Goal: Register for event/course

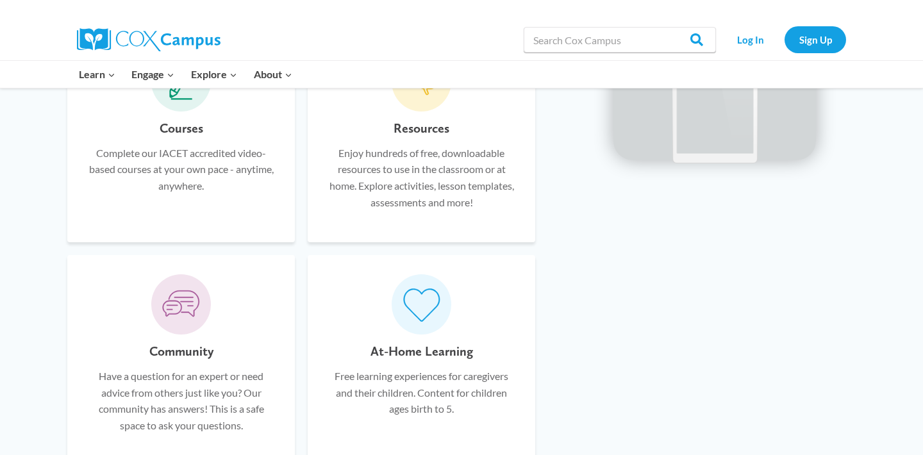
scroll to position [833, 0]
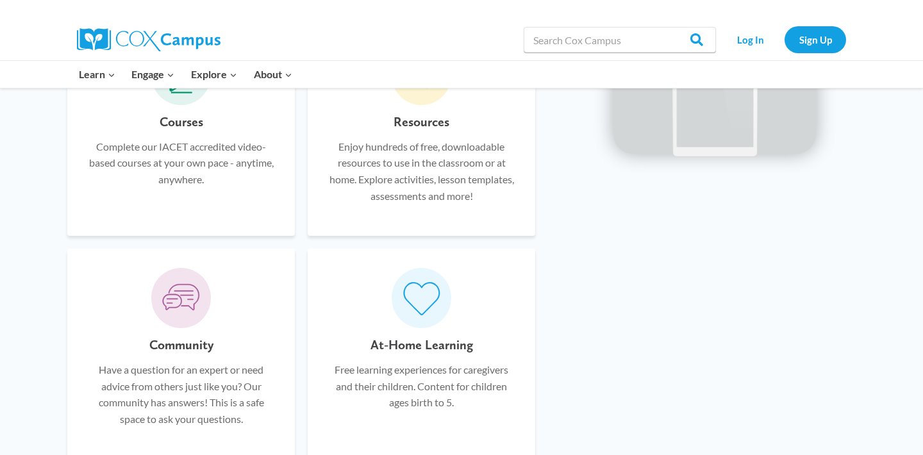
click at [209, 165] on p "Complete our IACET accredited video-based courses at your own pace - anytime, a…" at bounding box center [181, 162] width 189 height 49
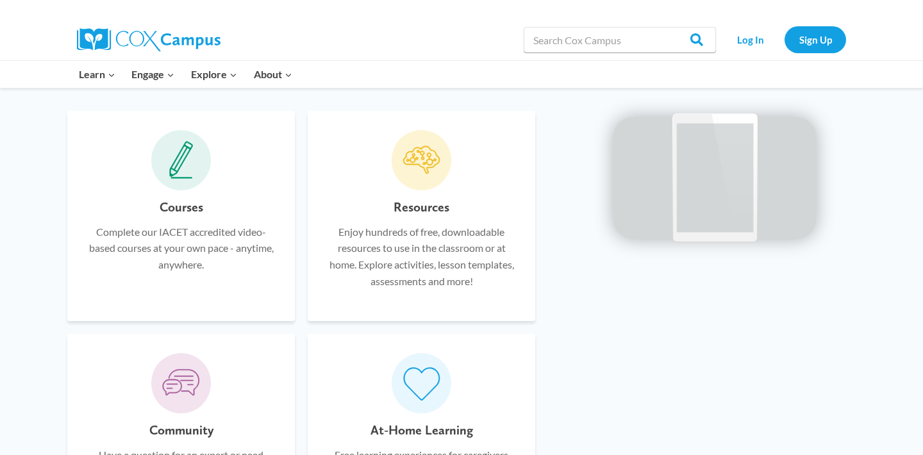
scroll to position [740, 0]
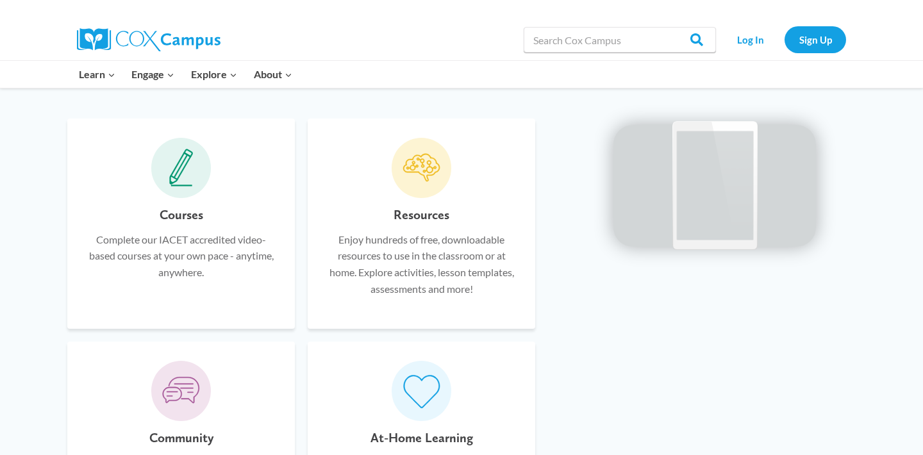
click at [169, 208] on h6 "Courses" at bounding box center [182, 214] width 44 height 21
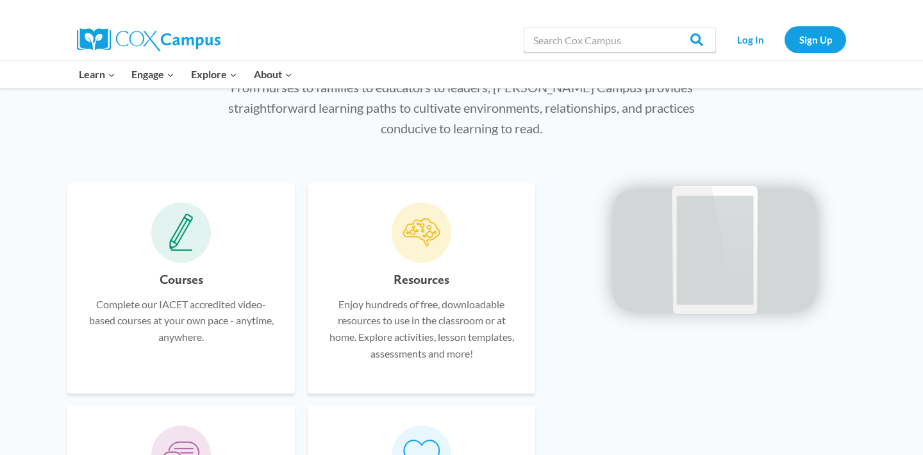
scroll to position [652, 0]
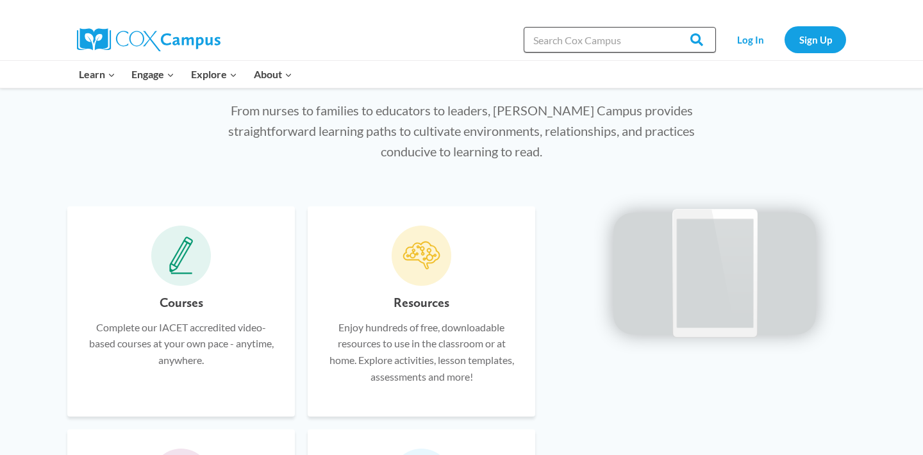
click at [603, 38] on input "Search in https://coxcampus.org/" at bounding box center [620, 40] width 192 height 26
paste input "Oral Language is the Foundation for Literacy"
type input "Oral Language is the Foundation for Literacy"
click at [700, 37] on input "Search" at bounding box center [691, 40] width 50 height 26
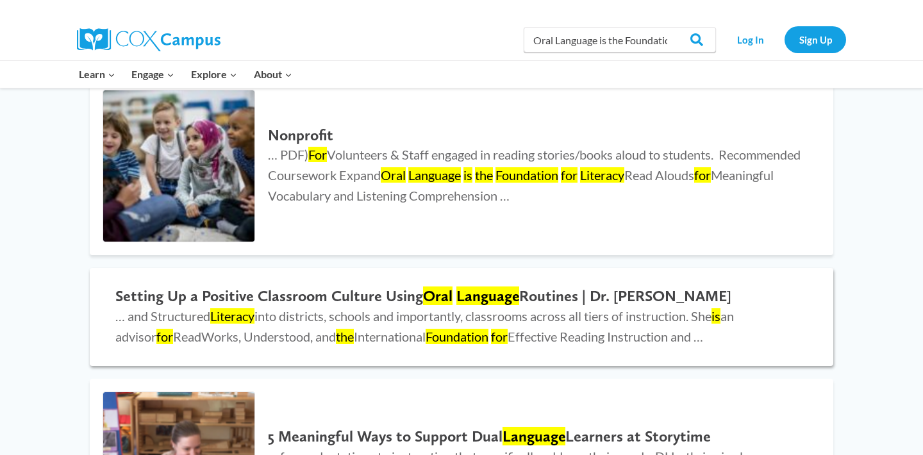
scroll to position [471, 0]
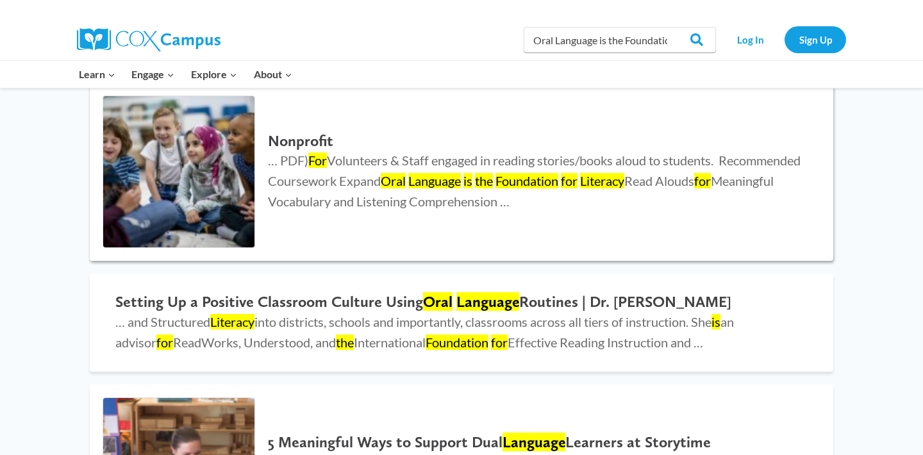
click at [358, 146] on h2 "Nonprofit" at bounding box center [538, 141] width 540 height 19
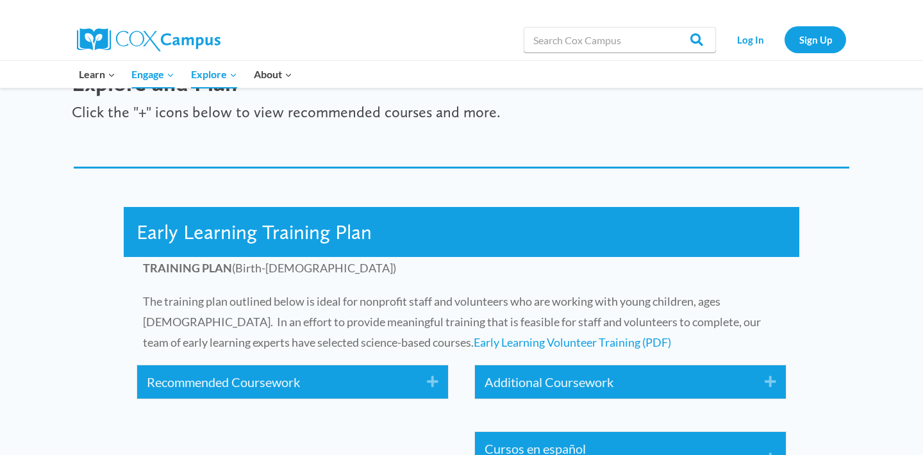
scroll to position [1806, 0]
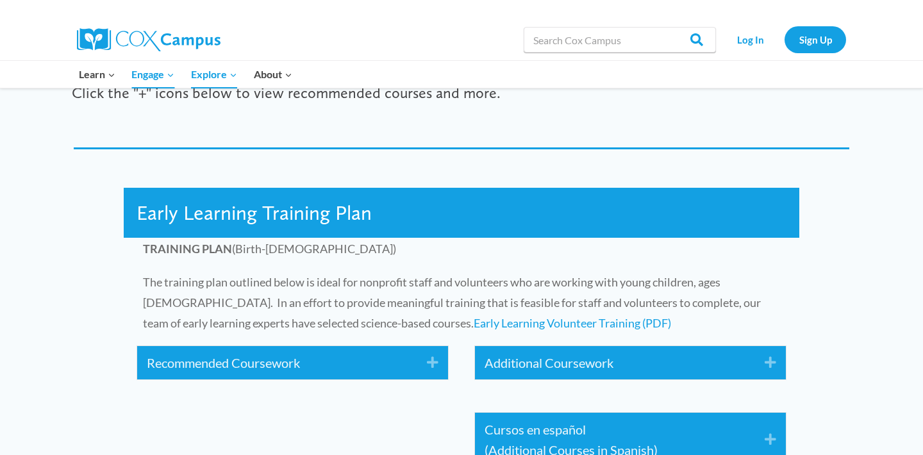
click at [429, 360] on icon "Expand" at bounding box center [427, 363] width 21 height 21
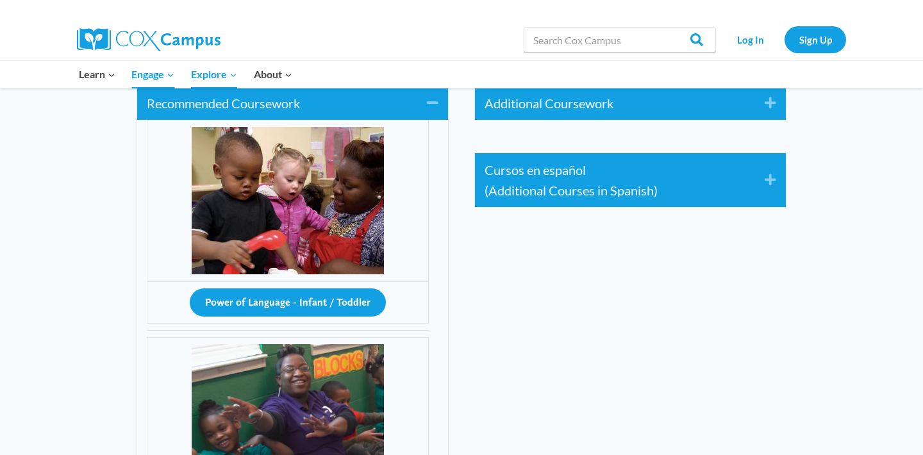
scroll to position [2074, 0]
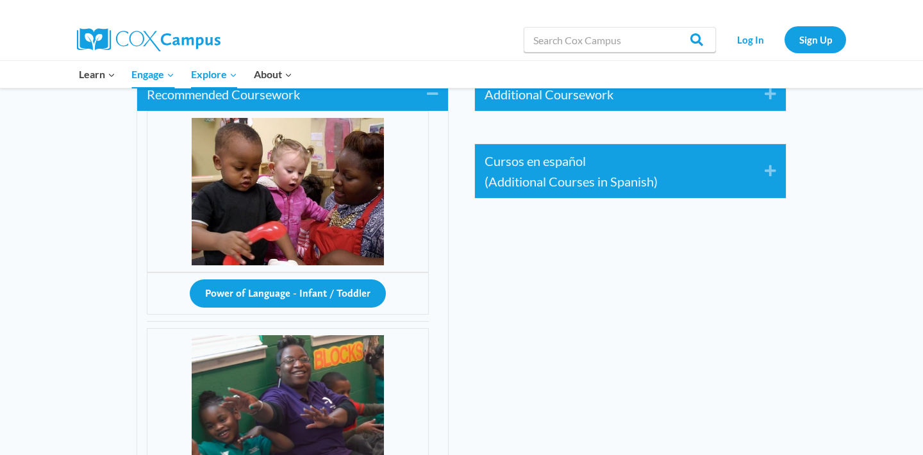
click at [773, 97] on icon "Expand" at bounding box center [765, 94] width 21 height 21
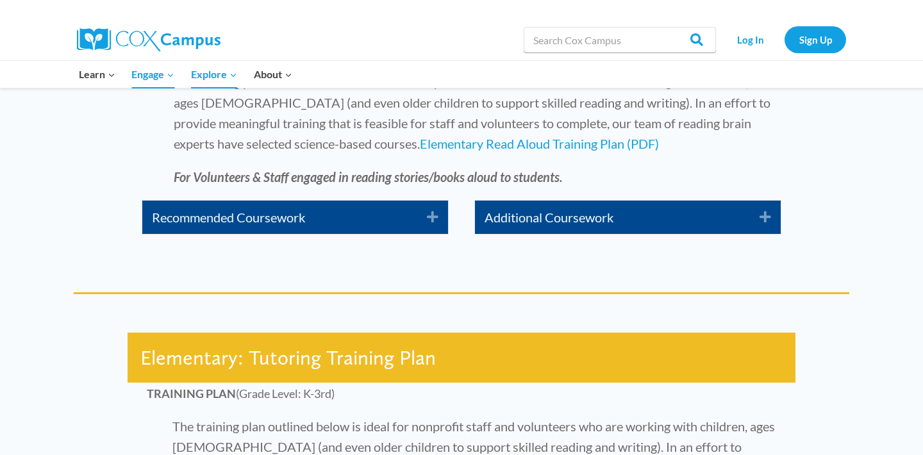
scroll to position [3190, 0]
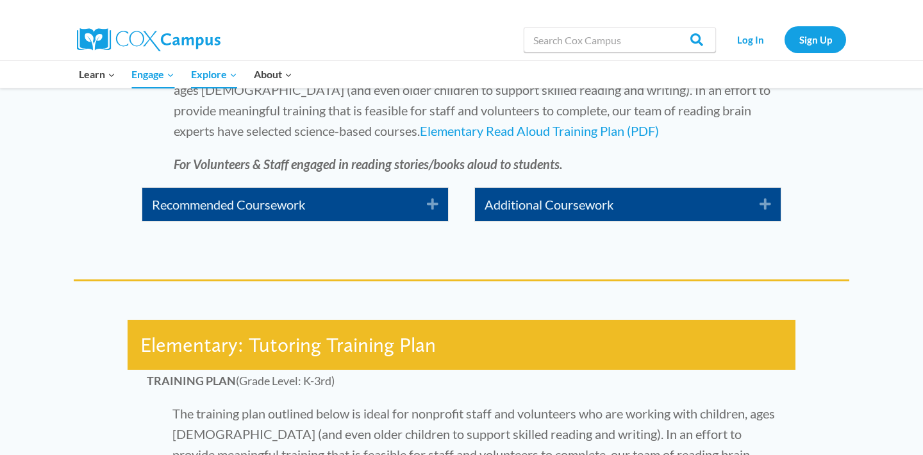
click at [760, 205] on icon "Expand" at bounding box center [760, 204] width 21 height 21
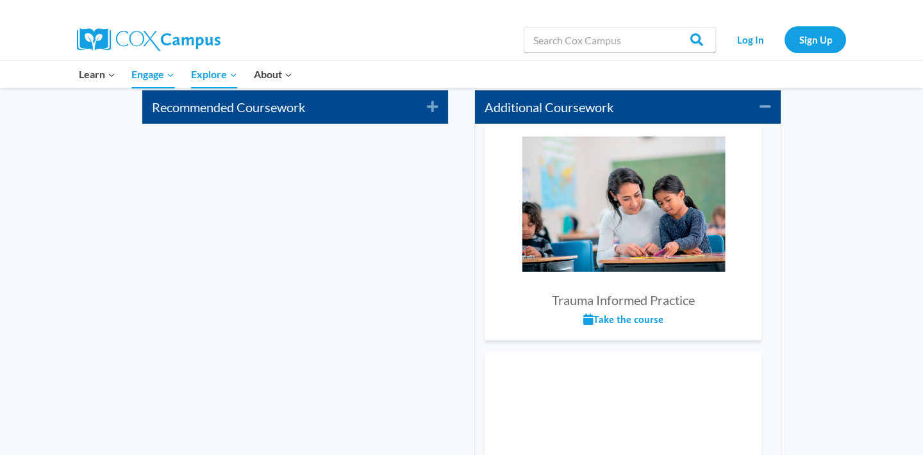
scroll to position [3301, 0]
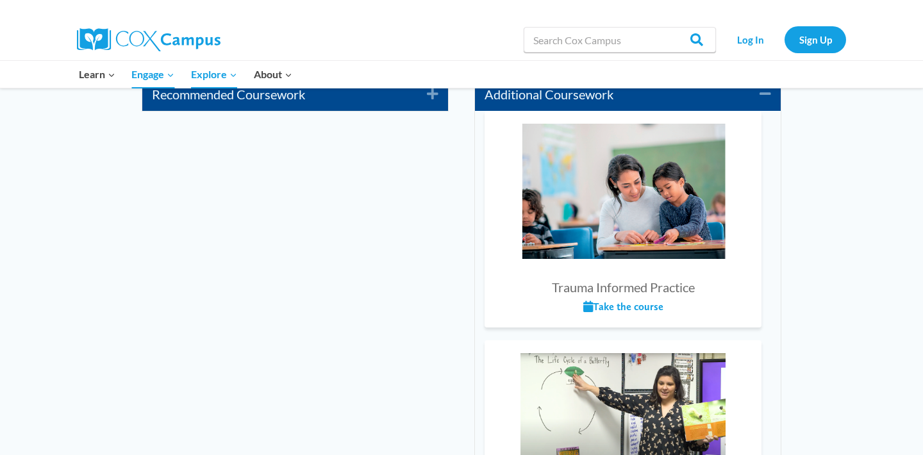
click at [437, 94] on icon "Expand" at bounding box center [427, 94] width 21 height 21
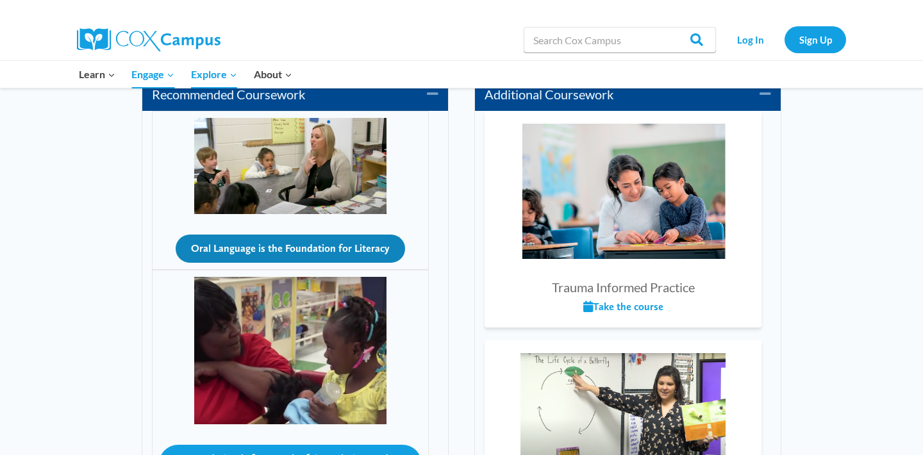
click at [317, 248] on button "Oral Language is the Foundation for Literacy" at bounding box center [290, 249] width 229 height 28
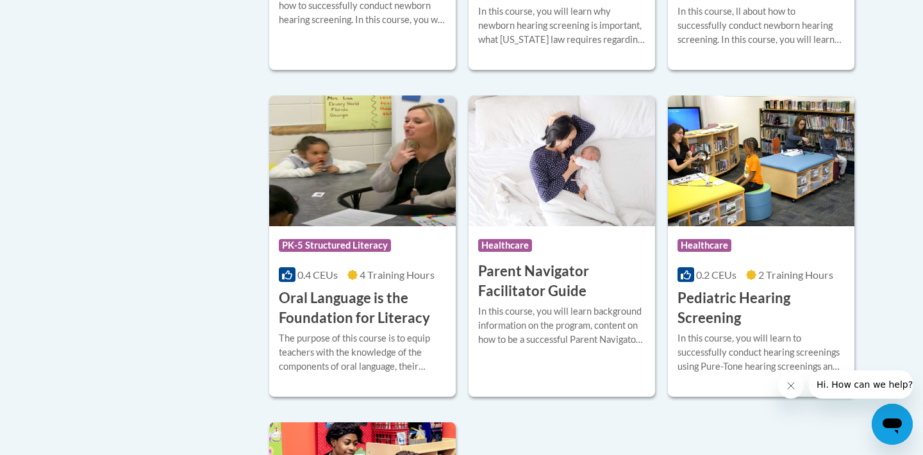
scroll to position [2651, 0]
click at [306, 313] on h3 "Oral Language is the Foundation for Literacy" at bounding box center [362, 308] width 167 height 40
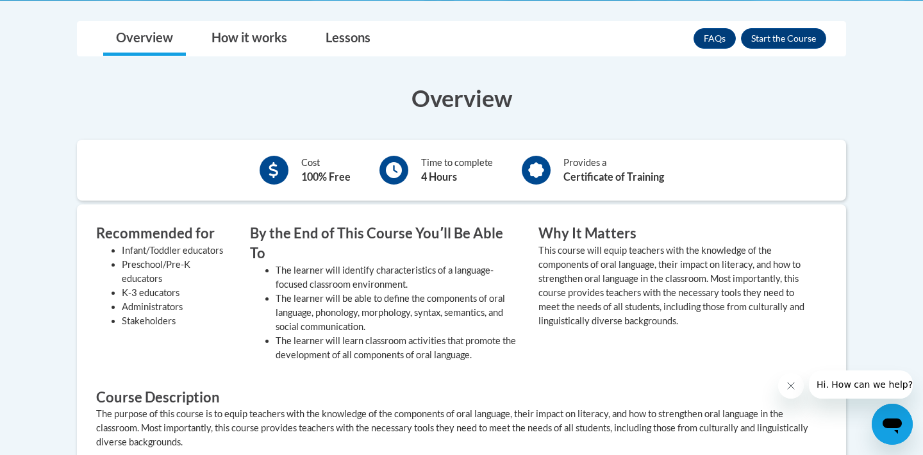
scroll to position [385, 0]
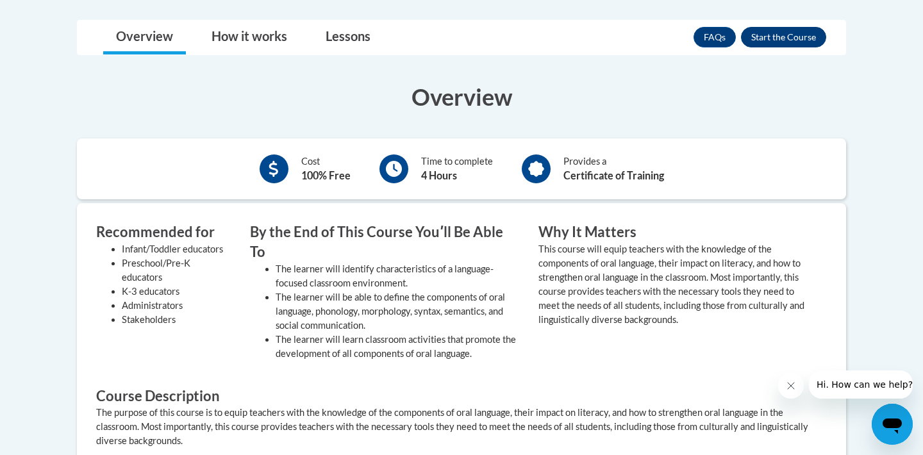
click at [795, 36] on button "Enroll" at bounding box center [783, 37] width 85 height 21
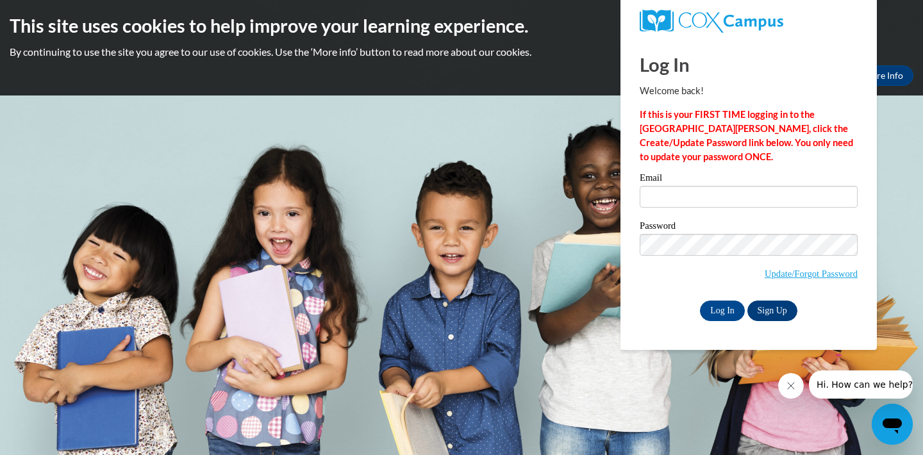
click at [769, 312] on link "Sign Up" at bounding box center [772, 311] width 50 height 21
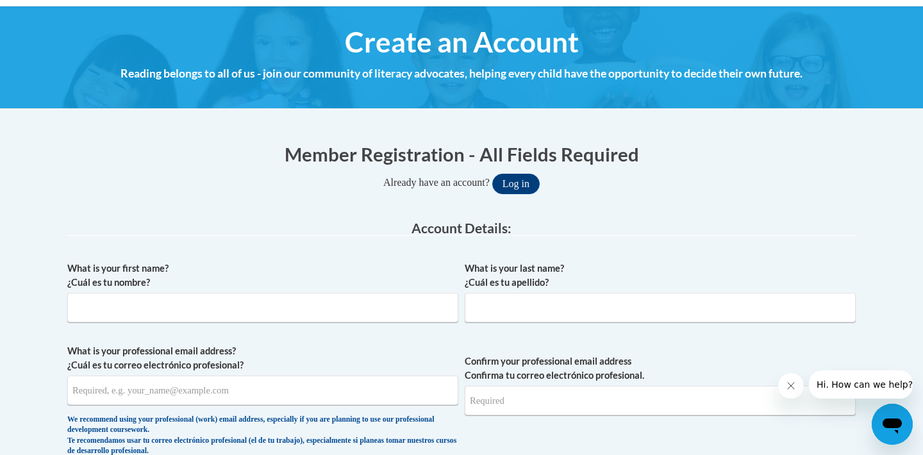
scroll to position [149, 0]
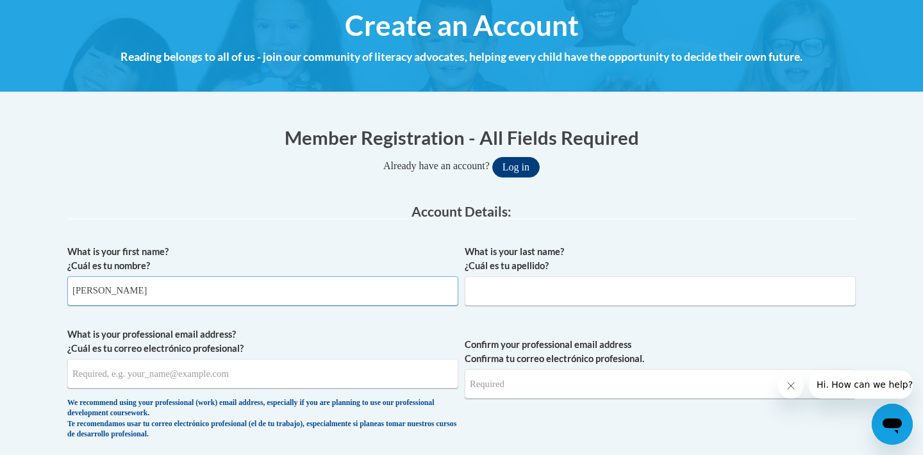
type input "[PERSON_NAME]"
type input "Coleman"
type input "abcoleman@colemanprep.org"
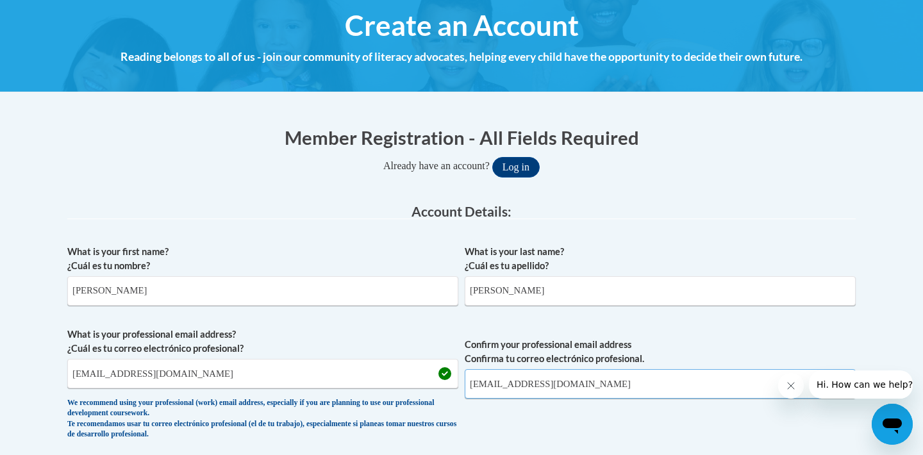
type input "abcoleman@colemanprep.org"
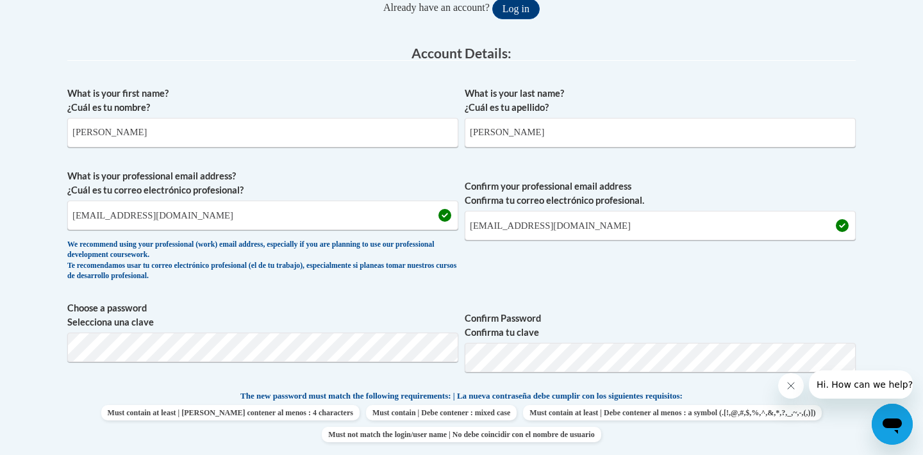
scroll to position [0, 0]
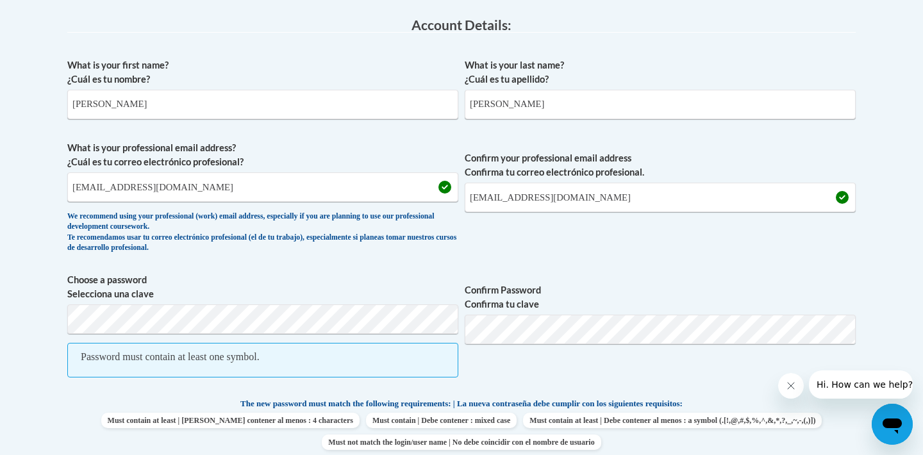
scroll to position [366, 0]
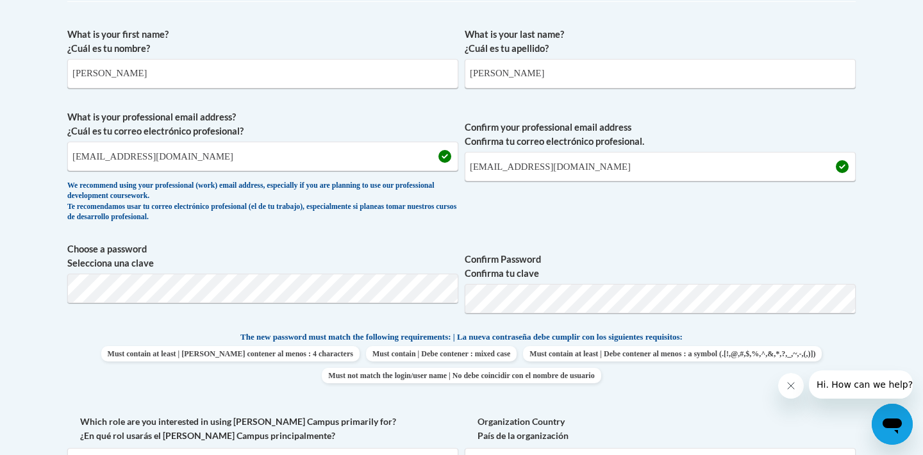
click at [662, 253] on label "Confirm Password Confirma tu clave" at bounding box center [660, 267] width 391 height 28
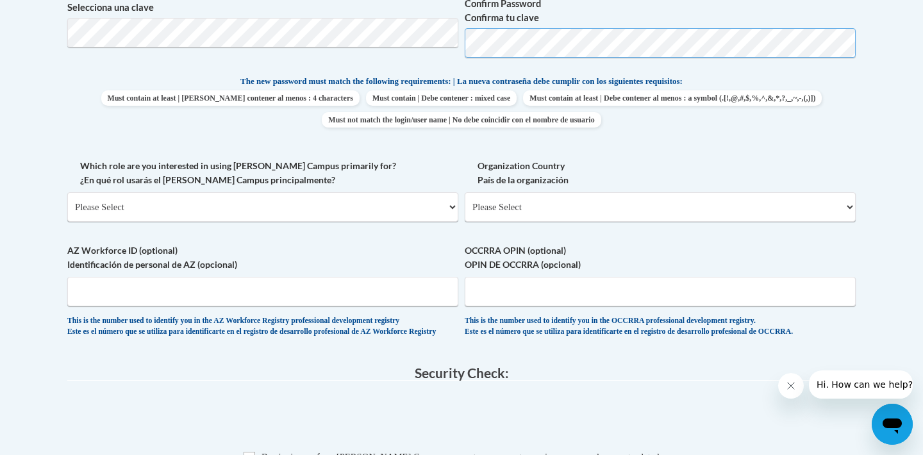
scroll to position [638, 0]
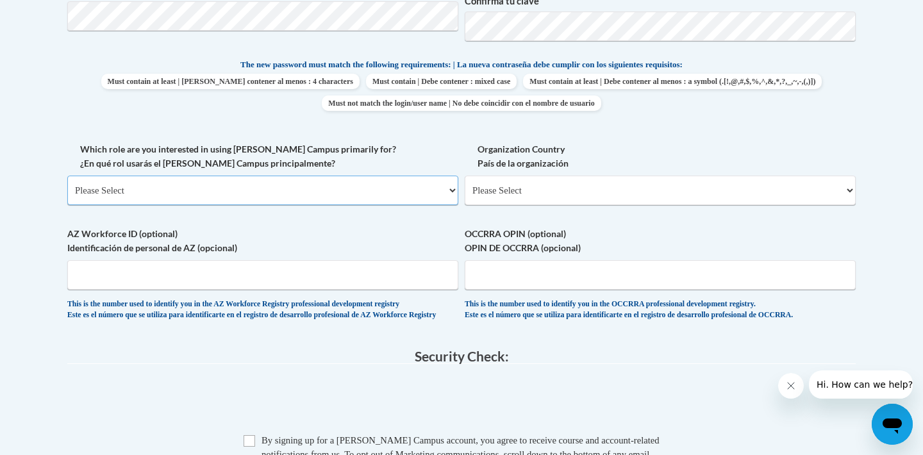
select select "fbf2d438-af2f-41f8-98f1-81c410e29de3"
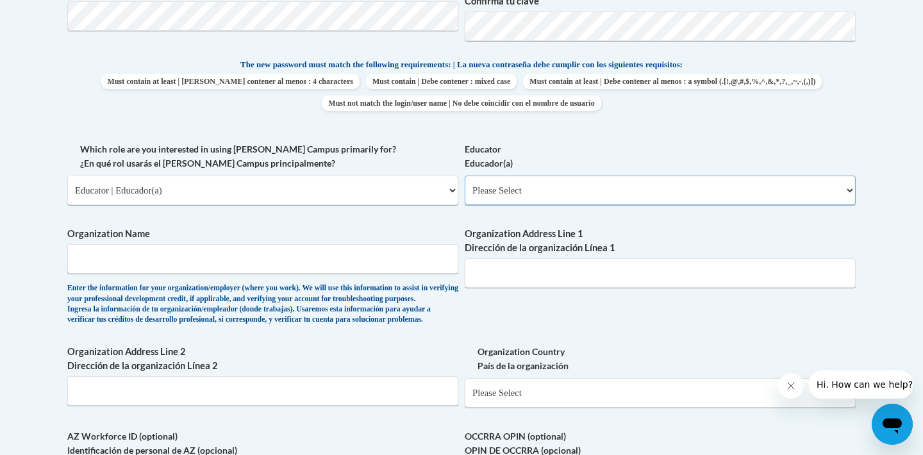
select select "6732b29e-f5f4-40e4-a595-7dafd2b8fb29"
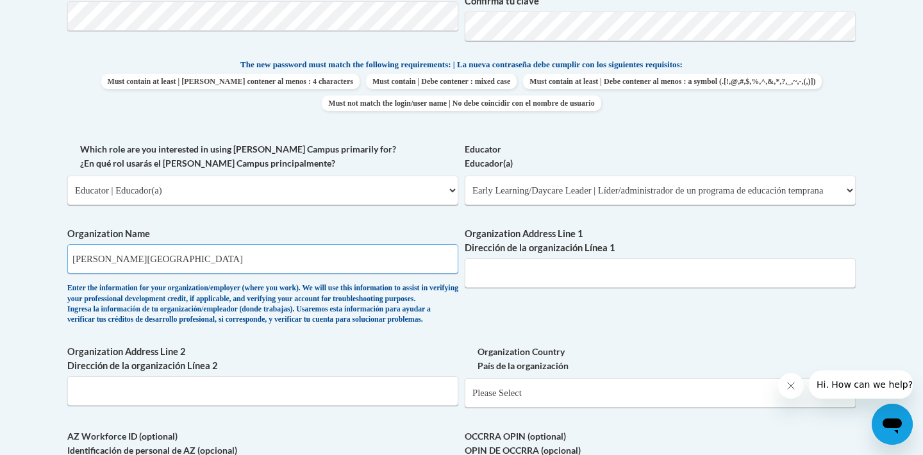
type input "Coleman Preparatory Academy"
select select "11a86997-7122-4e2e-80c7-11975180ece4"
type input "1039 S 16th Street"
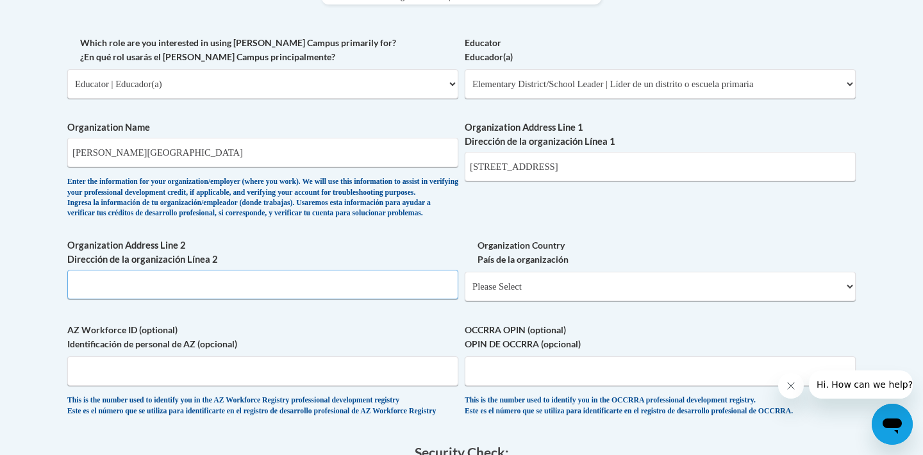
scroll to position [758, 0]
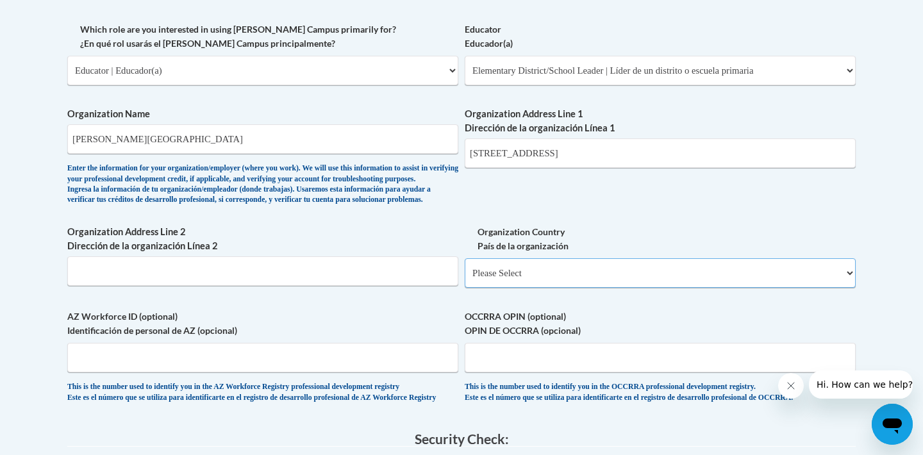
select select "ad49bcad-a171-4b2e-b99c-48b446064914"
select select
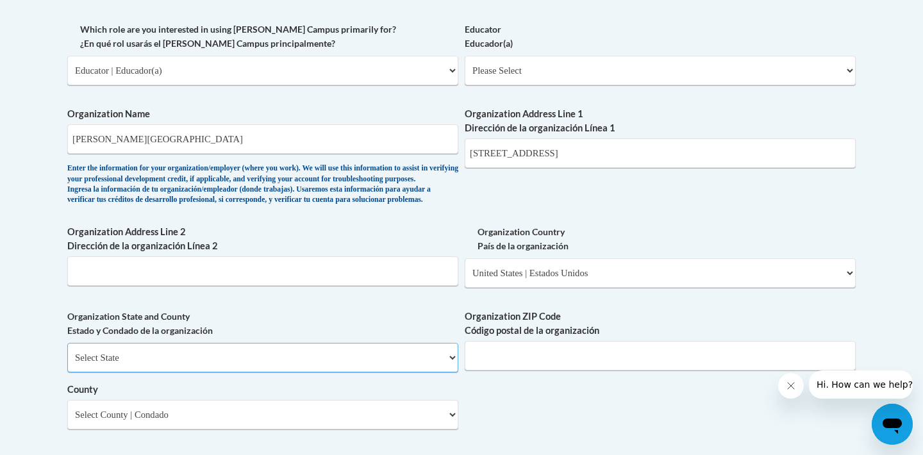
select select "Kentucky"
type input "40210"
click at [428, 320] on label "Organization State and County Estado y Condado de la organización" at bounding box center [262, 324] width 391 height 28
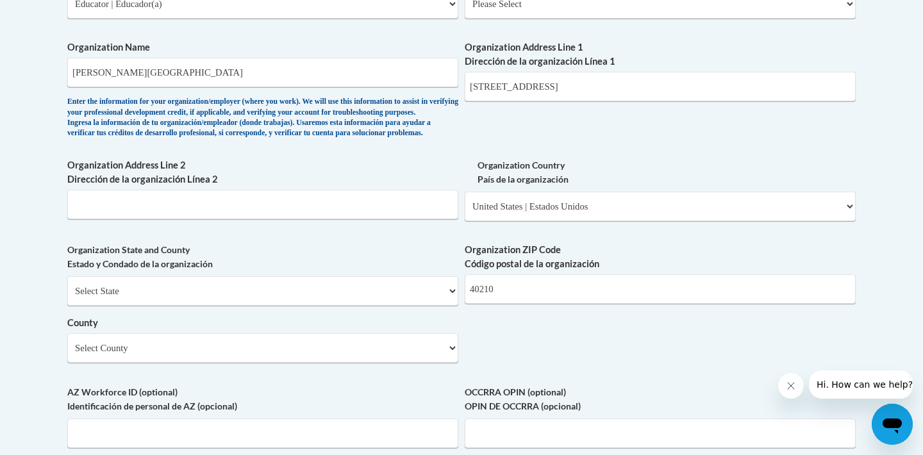
scroll to position [826, 0]
select select "Jefferson"
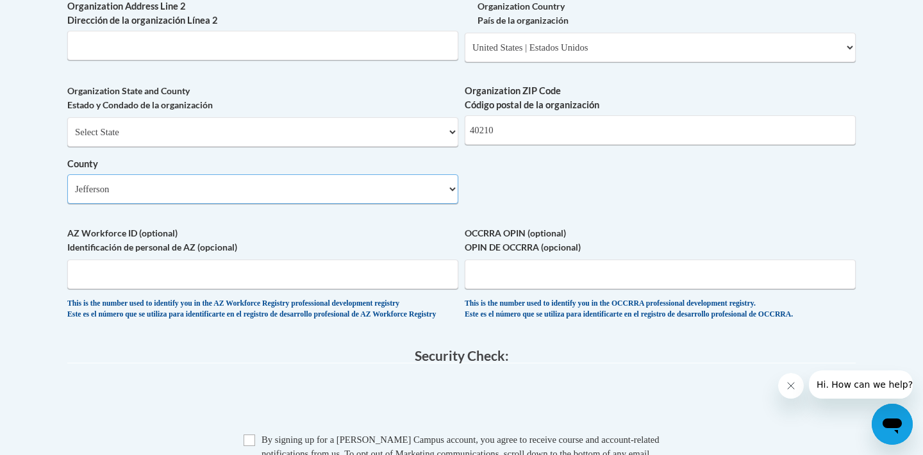
scroll to position [993, 0]
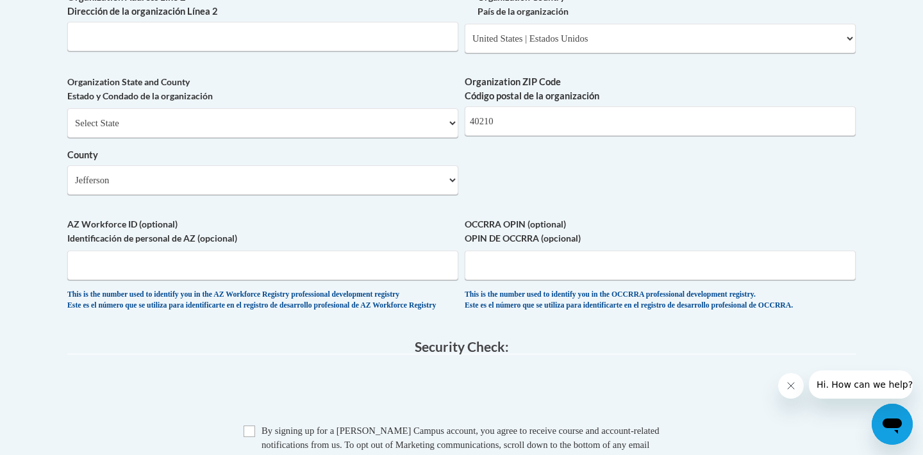
click at [253, 435] on input "Checkbox" at bounding box center [250, 432] width 12 height 12
checkbox input "true"
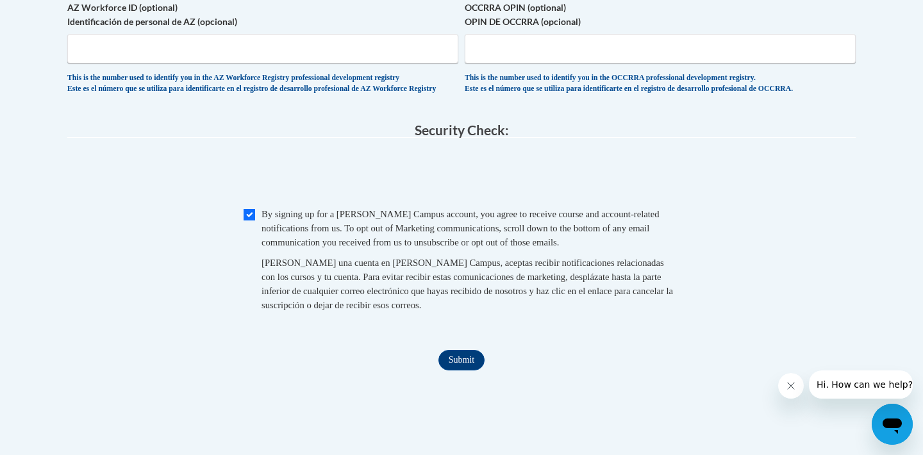
scroll to position [1211, 0]
click at [459, 356] on input "Submit" at bounding box center [461, 359] width 46 height 21
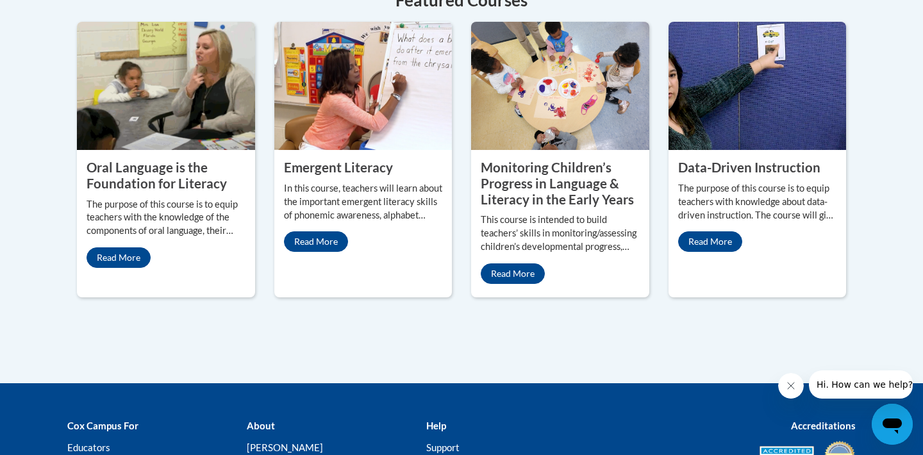
scroll to position [1196, 0]
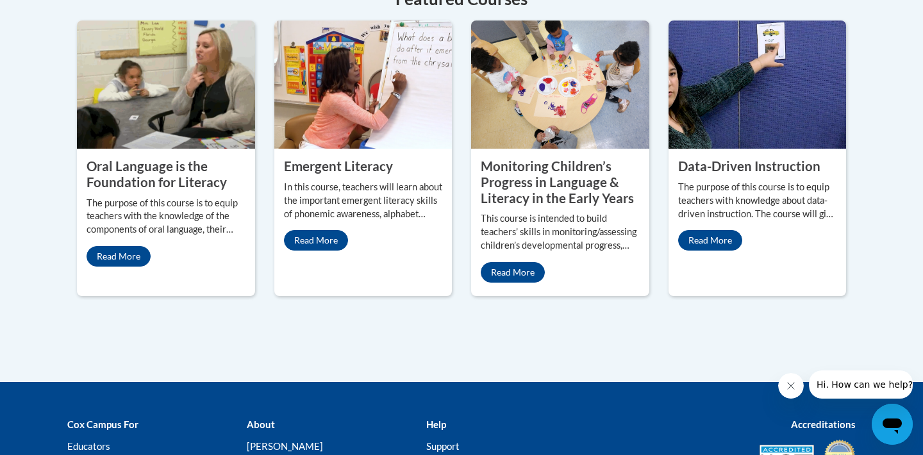
click at [170, 190] on property "Oral Language is the Foundation for Literacy" at bounding box center [157, 173] width 140 height 31
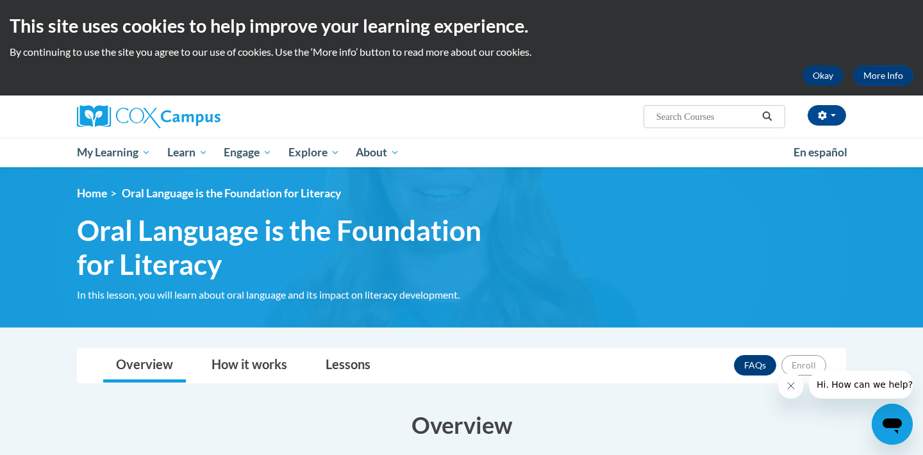
click at [828, 76] on button "Okay" at bounding box center [823, 75] width 41 height 21
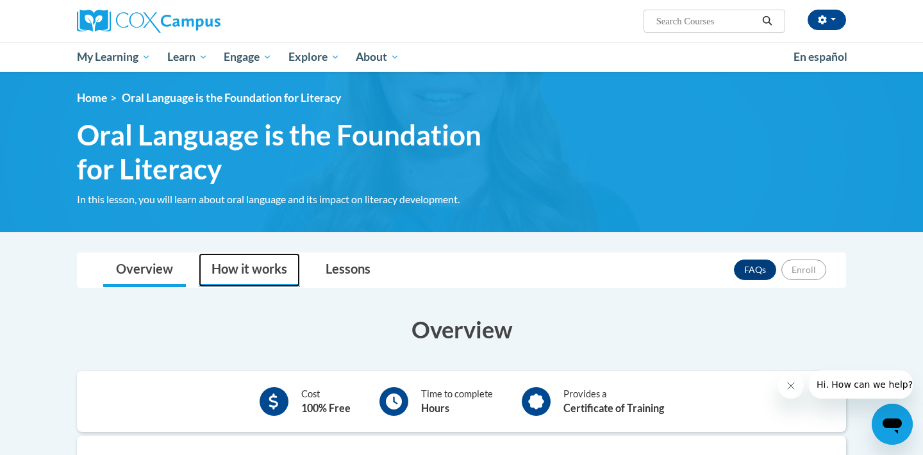
click at [275, 263] on link "How it works" at bounding box center [249, 270] width 101 height 34
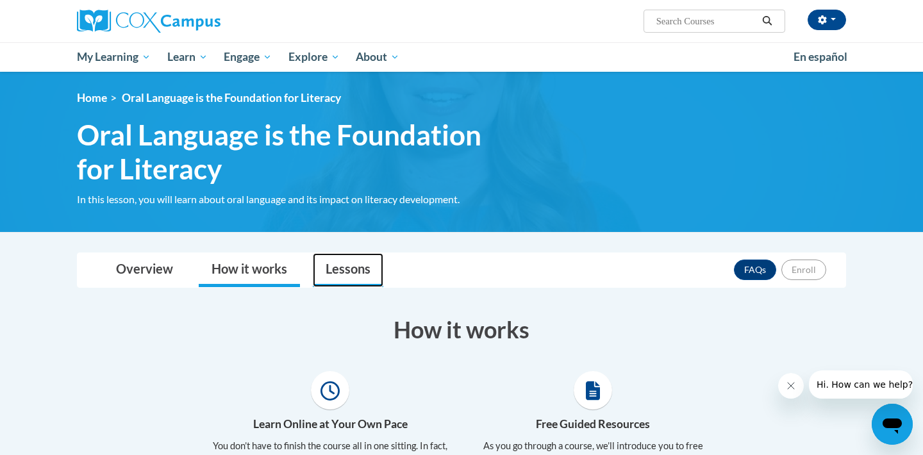
click at [342, 265] on link "Lessons" at bounding box center [348, 270] width 71 height 34
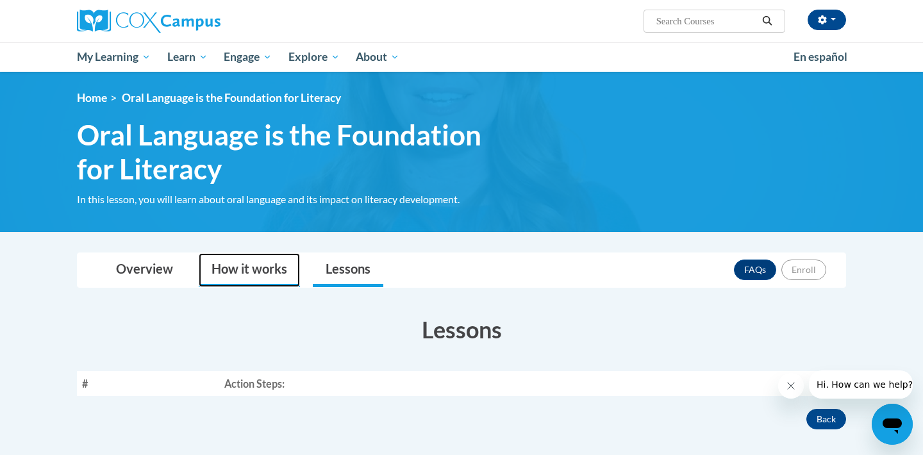
click at [244, 264] on link "How it works" at bounding box center [249, 270] width 101 height 34
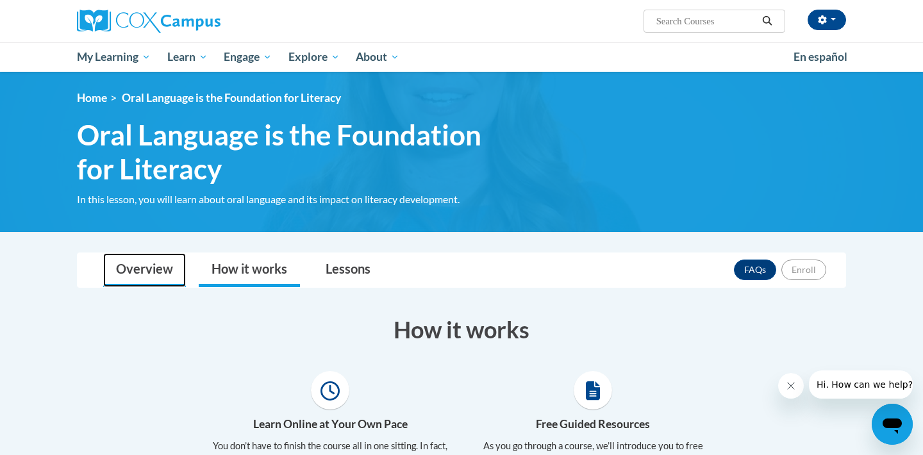
click at [155, 265] on link "Overview" at bounding box center [144, 270] width 83 height 34
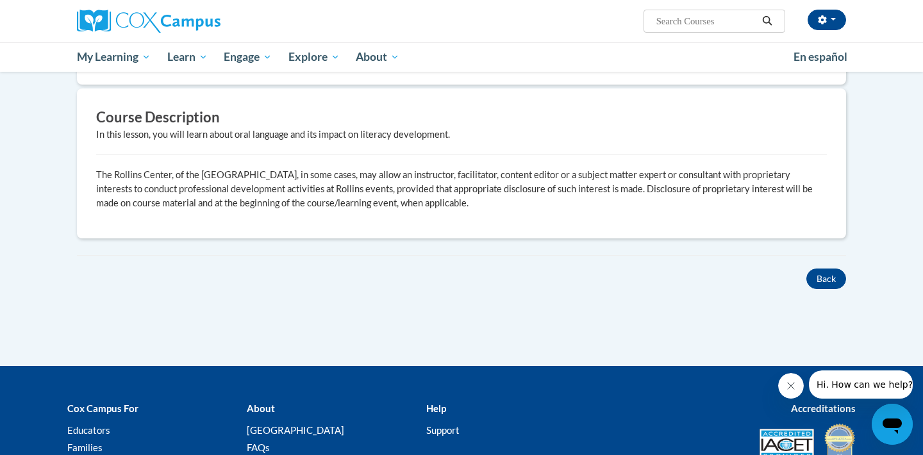
scroll to position [357, 0]
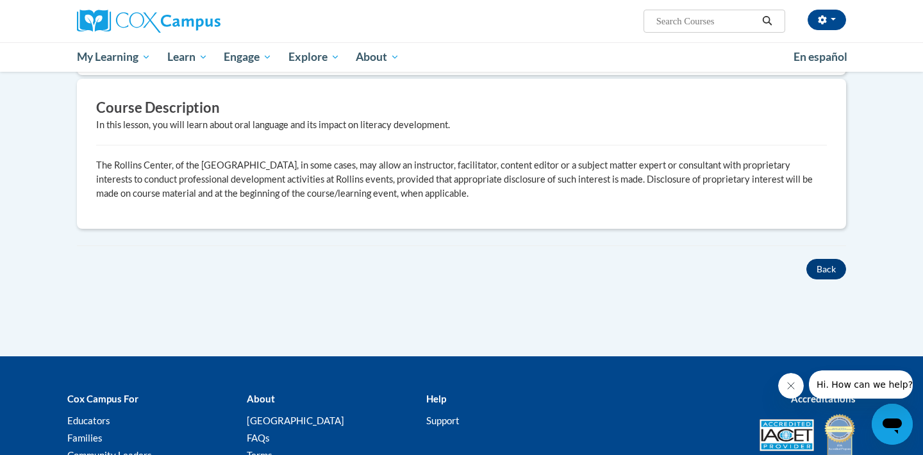
click at [830, 261] on button "Back" at bounding box center [826, 269] width 40 height 21
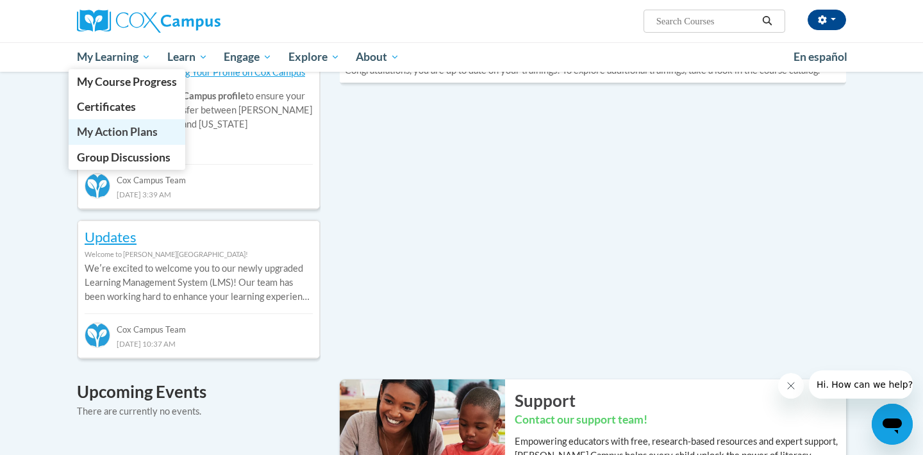
scroll to position [422, 0]
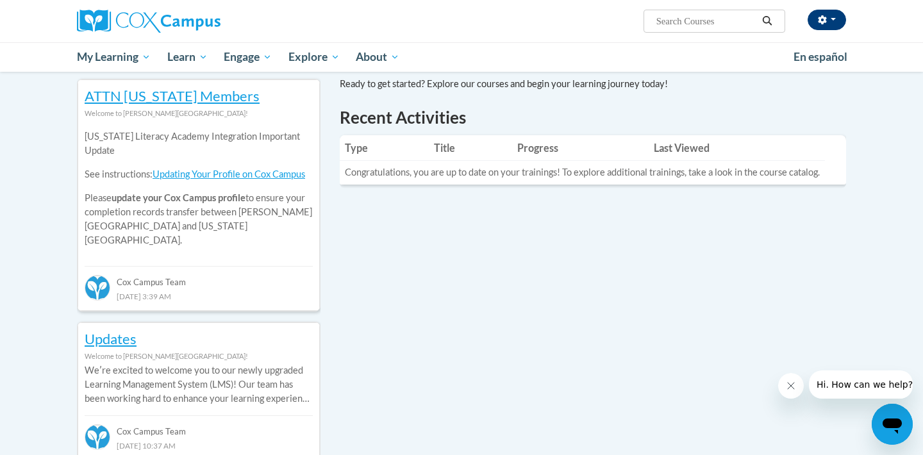
click at [830, 21] on button "button" at bounding box center [827, 20] width 38 height 21
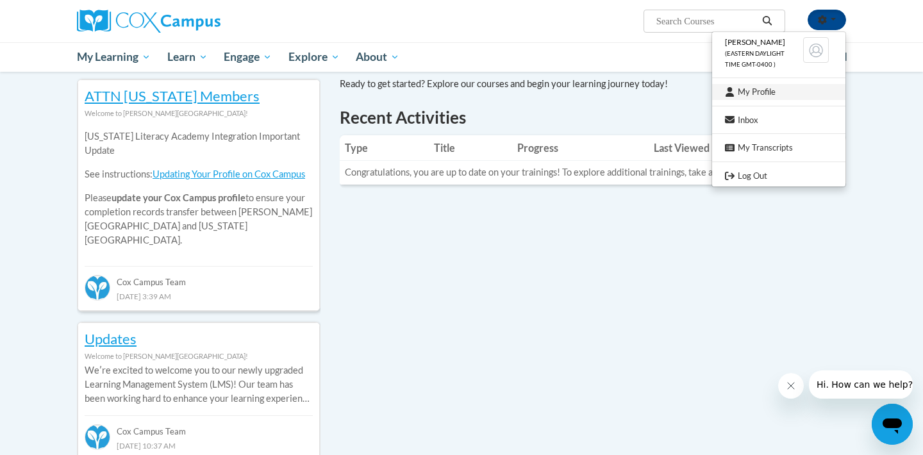
click at [758, 87] on link "My Profile" at bounding box center [778, 92] width 133 height 16
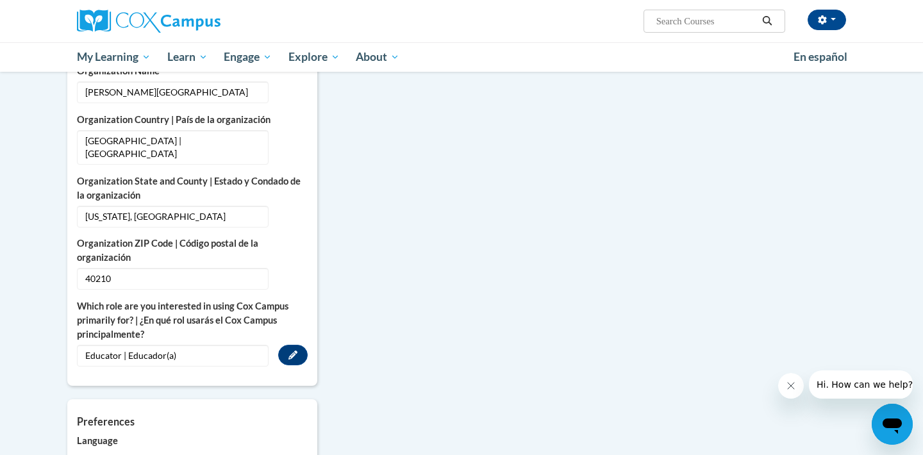
scroll to position [805, 0]
click at [297, 349] on icon "Custom profile fields" at bounding box center [292, 353] width 9 height 9
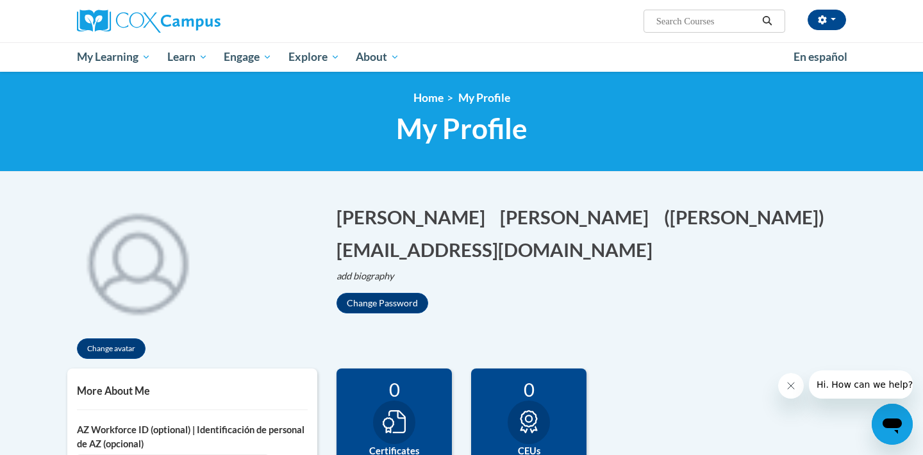
scroll to position [0, 0]
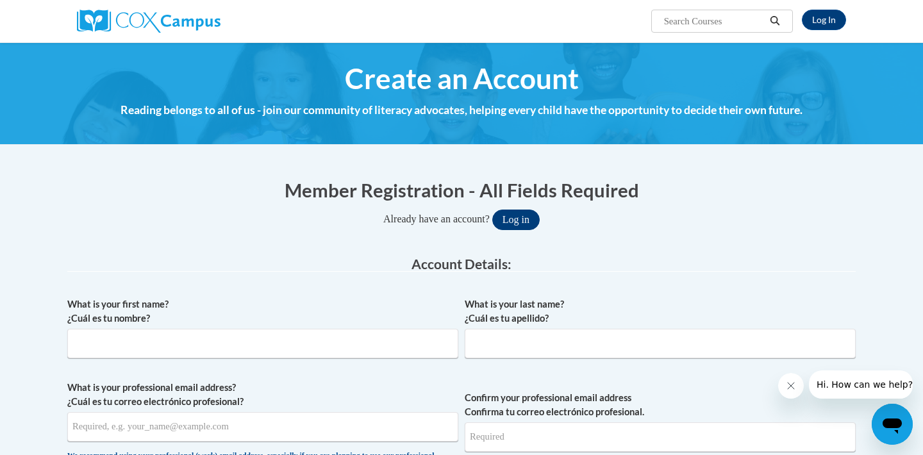
click at [515, 217] on button "Log in" at bounding box center [515, 220] width 47 height 21
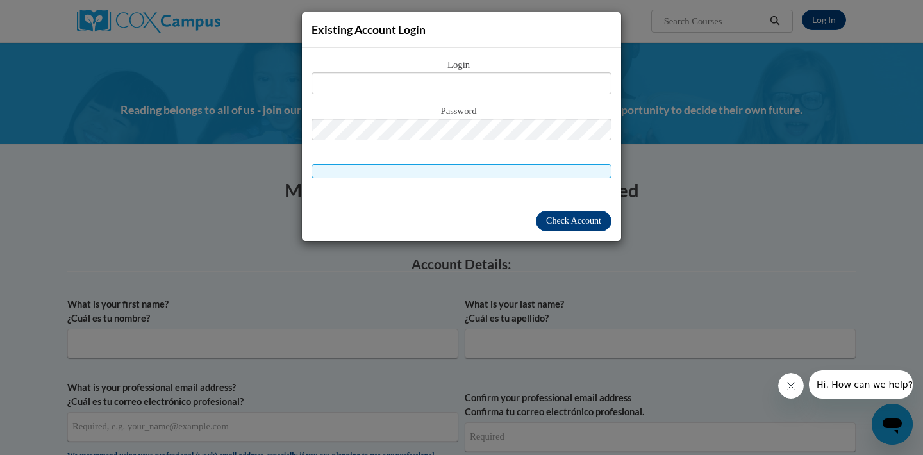
click at [744, 174] on div "Existing Account Login Login Password" at bounding box center [461, 227] width 923 height 455
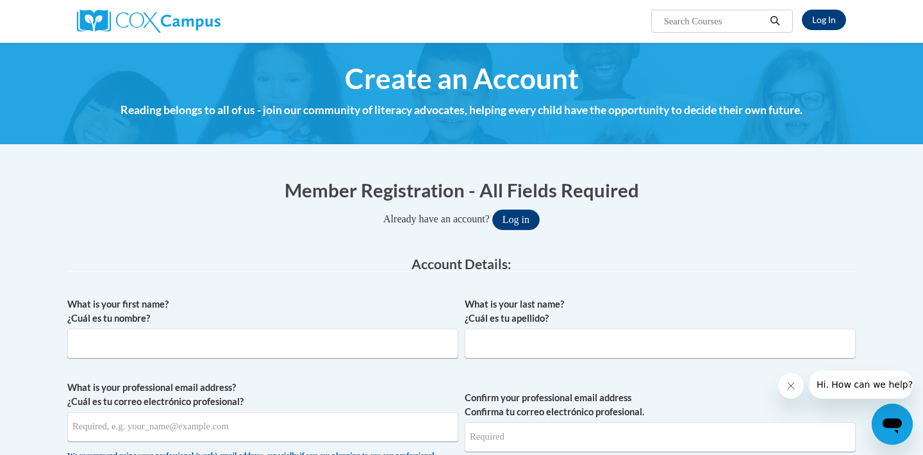
click at [835, 21] on link "Log In" at bounding box center [824, 20] width 44 height 21
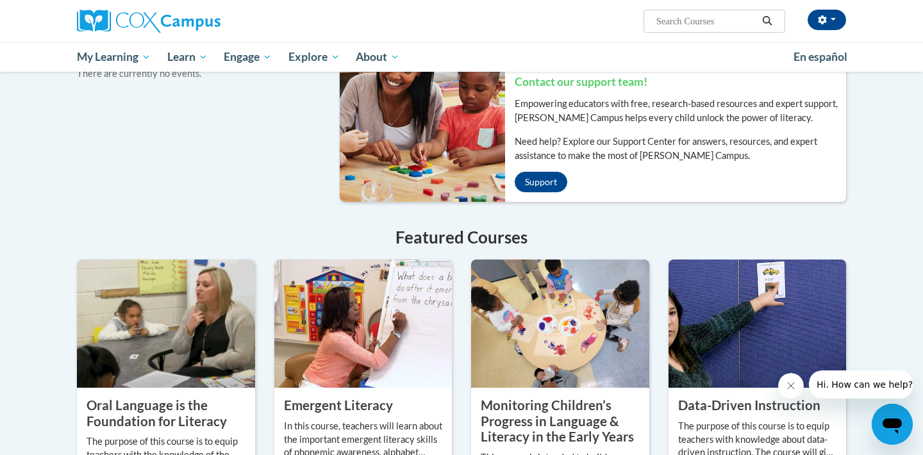
scroll to position [888, 0]
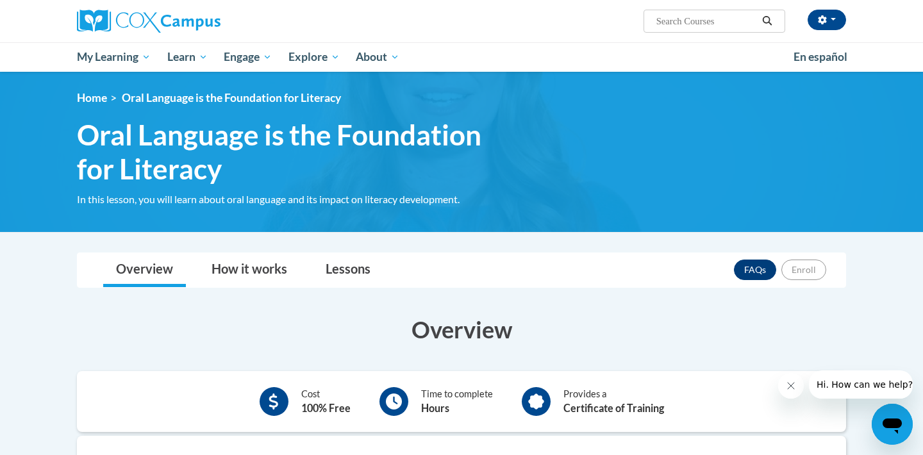
click at [765, 263] on link "FAQs" at bounding box center [755, 270] width 42 height 21
click at [838, 23] on button "button" at bounding box center [827, 20] width 38 height 21
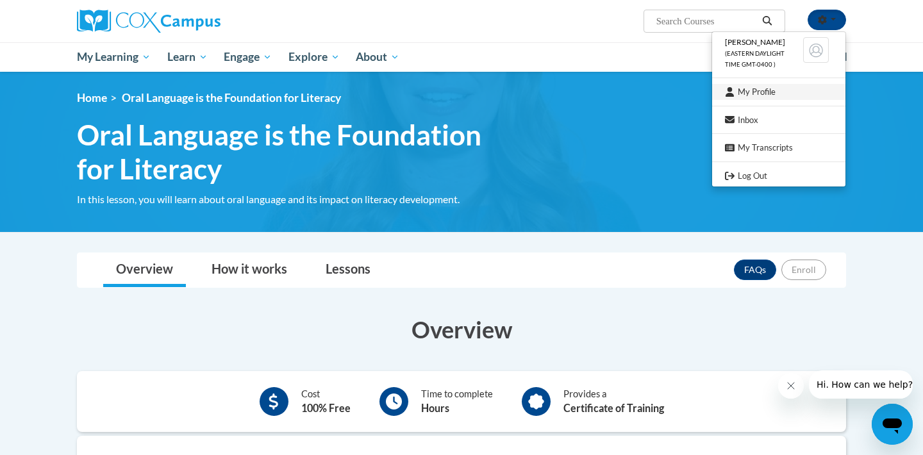
click at [772, 90] on link "My Profile" at bounding box center [778, 92] width 133 height 16
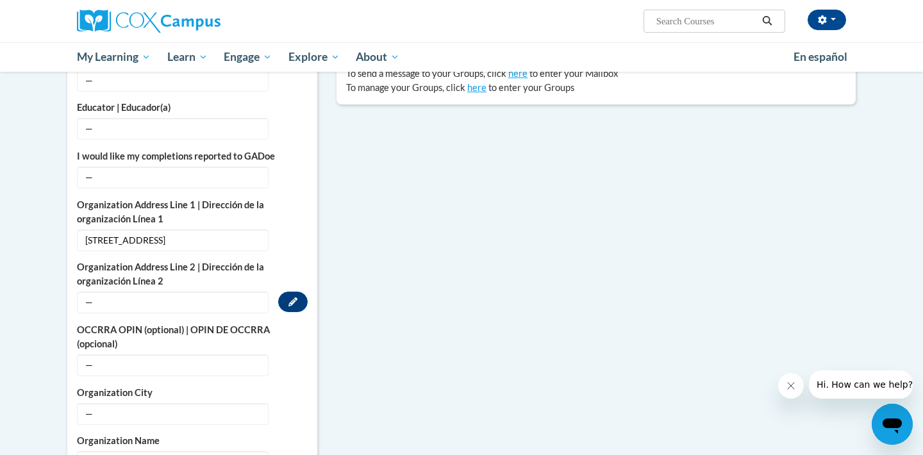
scroll to position [434, 0]
click at [293, 297] on icon "Custom profile fields" at bounding box center [292, 301] width 9 height 9
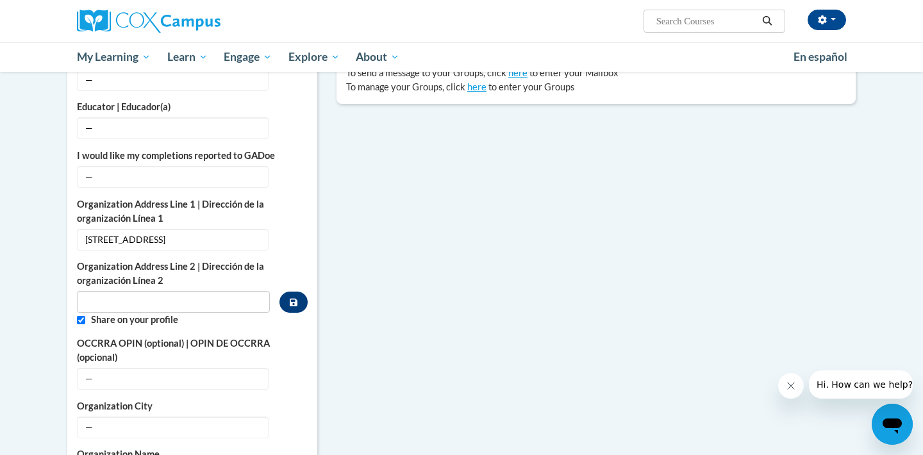
click at [292, 298] on icon "Custom profile fields" at bounding box center [294, 302] width 8 height 9
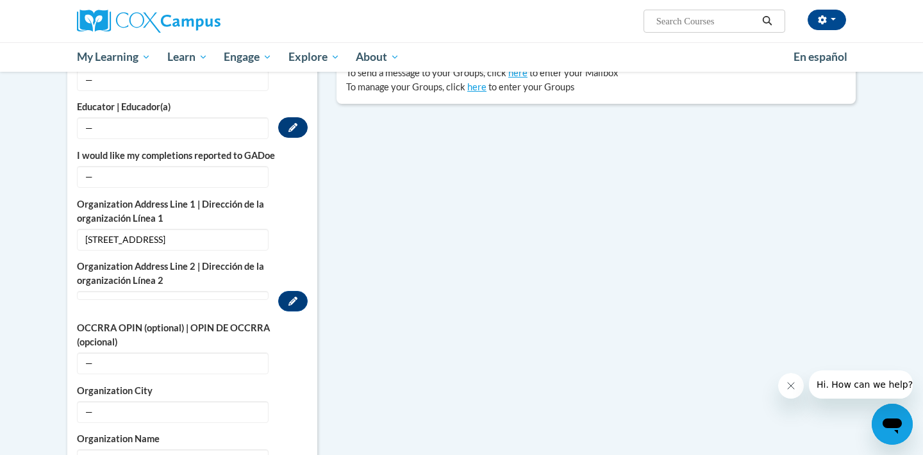
click at [284, 123] on button "Edit" at bounding box center [292, 127] width 29 height 21
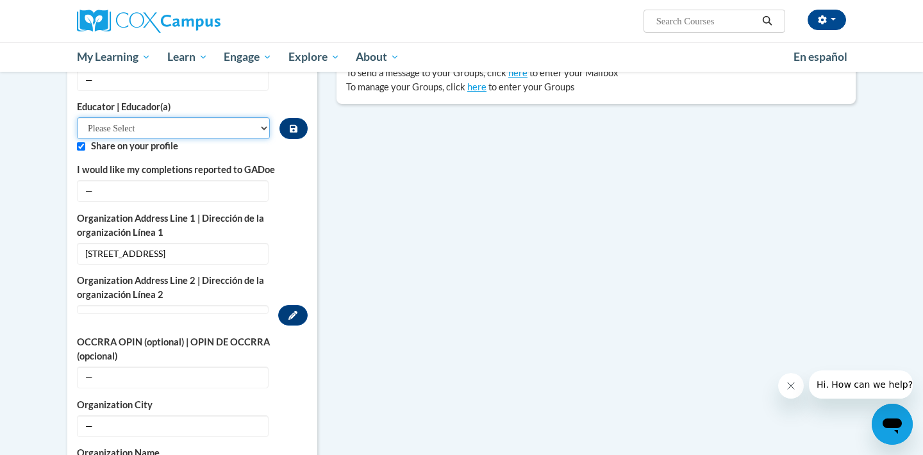
select select "5e2af403-4f2c-4e49-a02f-103e55d7b75b"
click at [293, 129] on icon "Custom profile fields" at bounding box center [294, 128] width 8 height 9
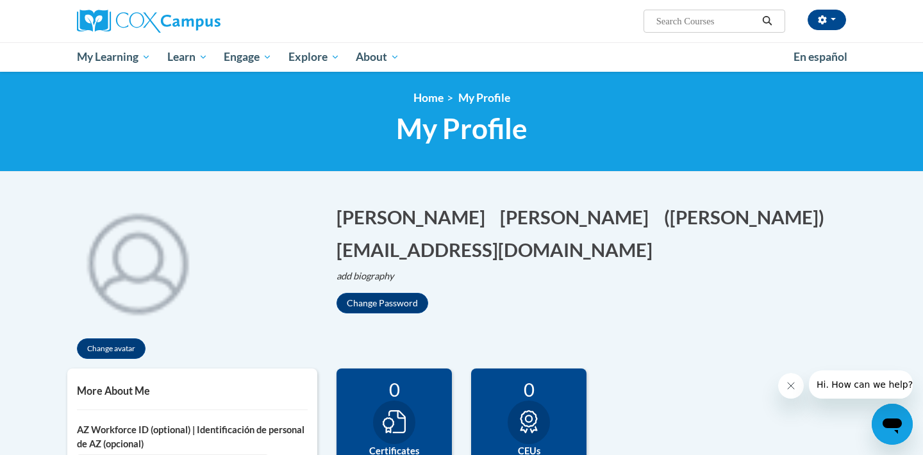
scroll to position [0, 0]
click at [701, 21] on input "Search..." at bounding box center [706, 20] width 103 height 15
paste input "Oral Language is the Foundation for Literacy"
type input "Oral Language is the Foundation for Literacy"
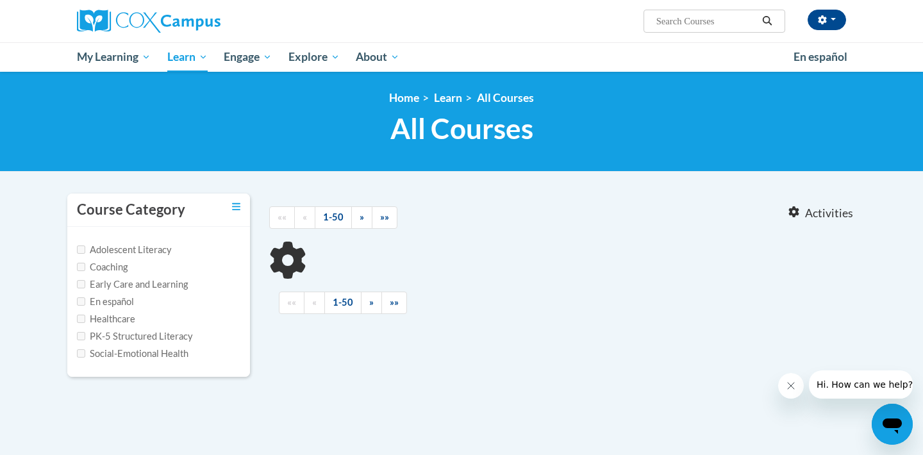
type input "Oral Language is the Foundation for Literacy"
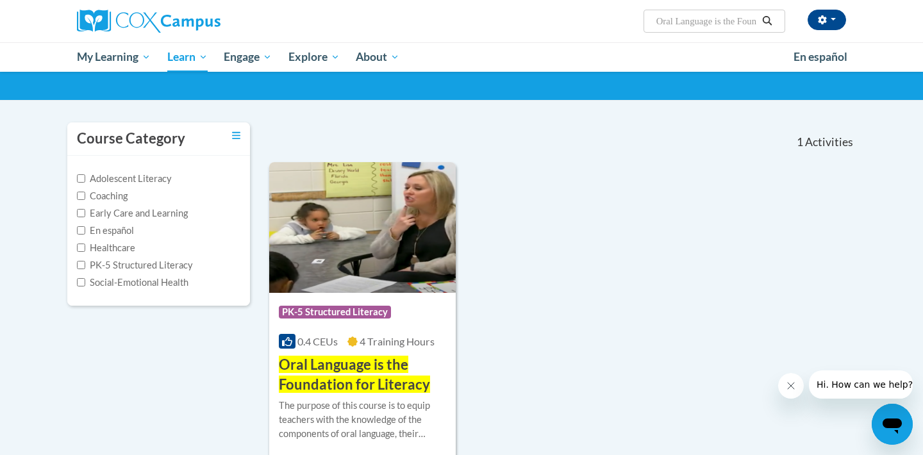
scroll to position [101, 0]
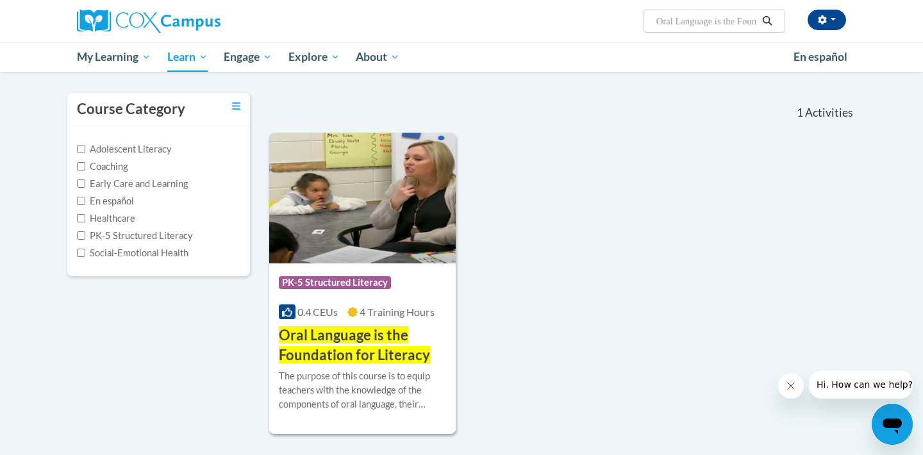
click at [345, 335] on span "Oral Language is the Foundation for Literacy" at bounding box center [354, 344] width 151 height 37
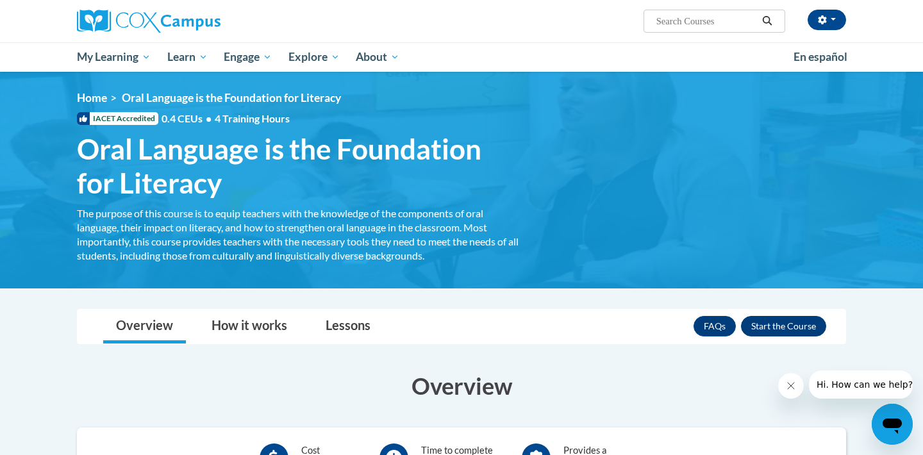
click at [794, 327] on button "Enroll" at bounding box center [783, 326] width 85 height 21
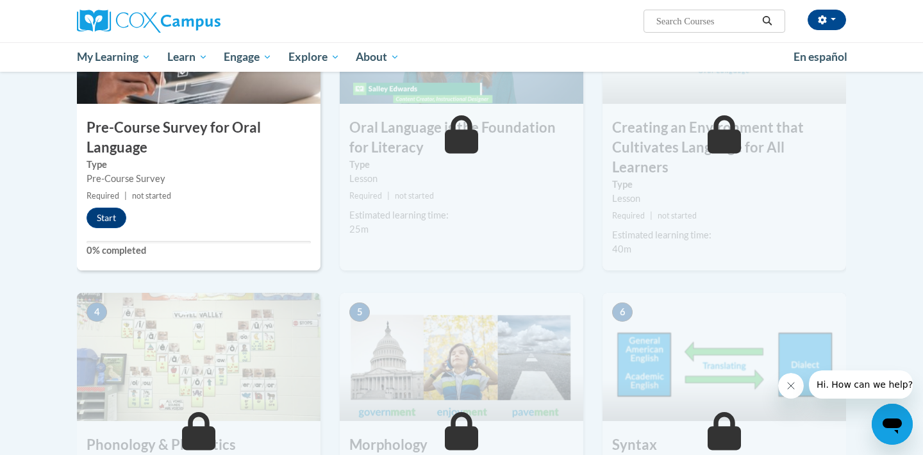
scroll to position [356, 0]
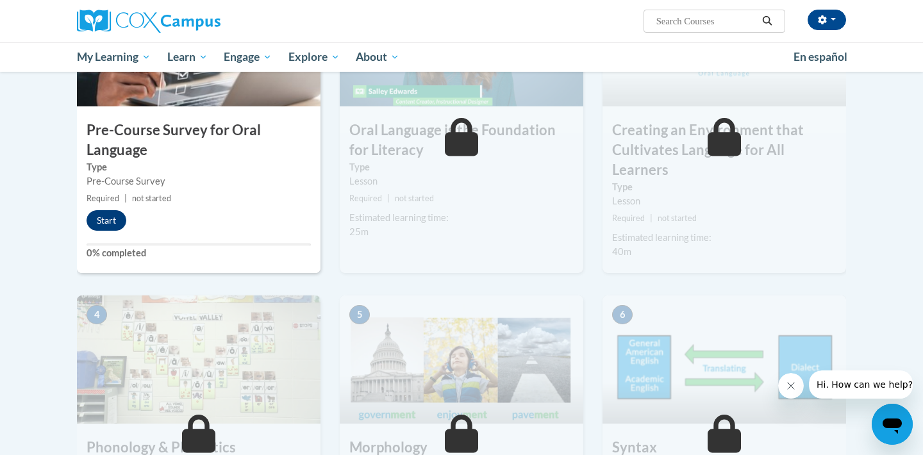
click at [104, 215] on button "Start" at bounding box center [107, 220] width 40 height 21
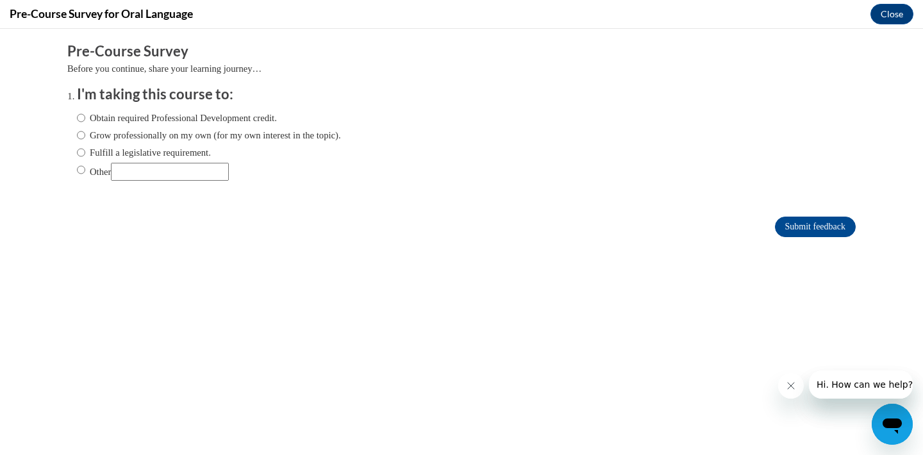
scroll to position [0, 0]
click at [85, 116] on label "Obtain required Professional Development credit." at bounding box center [177, 118] width 200 height 14
click at [85, 116] on input "Obtain required Professional Development credit." at bounding box center [81, 118] width 8 height 14
radio input "true"
click at [809, 224] on input "Submit feedback" at bounding box center [815, 227] width 81 height 21
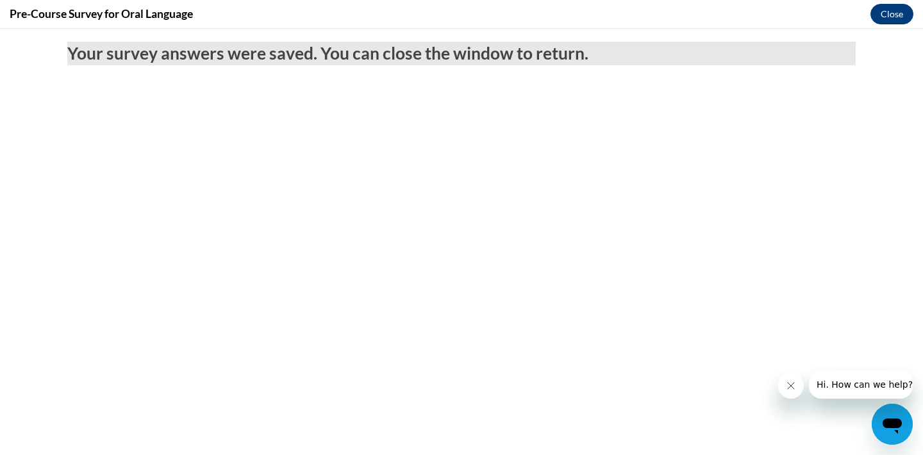
click at [898, 18] on button "Close" at bounding box center [892, 14] width 43 height 21
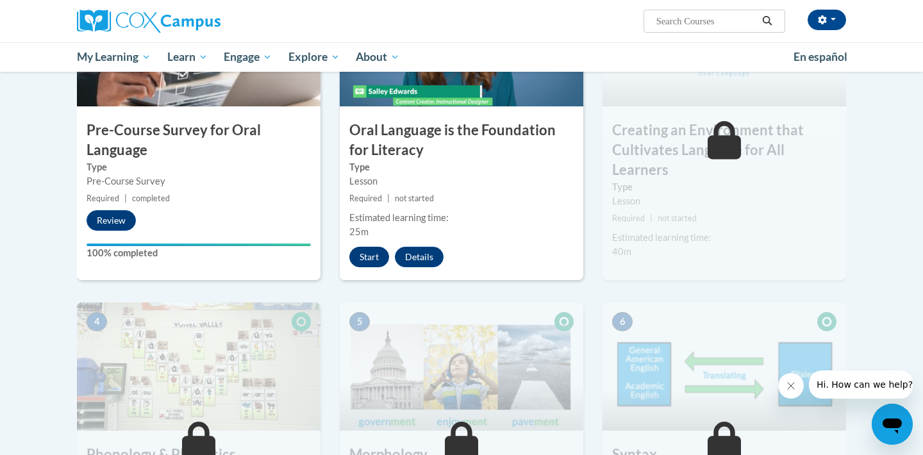
click at [372, 254] on button "Start" at bounding box center [369, 257] width 40 height 21
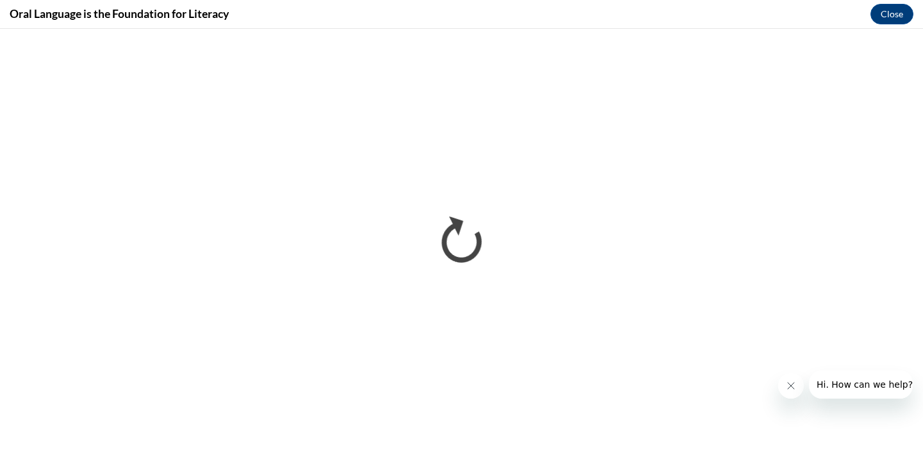
click at [792, 388] on icon "Close message from company" at bounding box center [791, 386] width 10 height 10
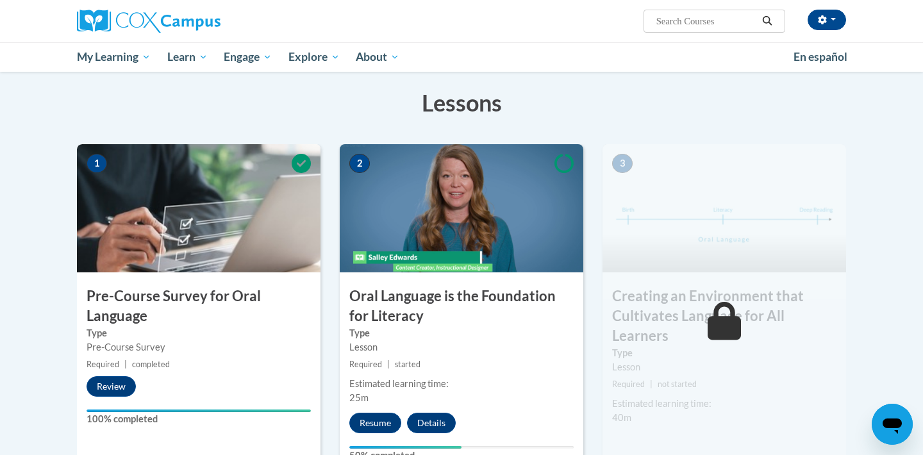
scroll to position [221, 0]
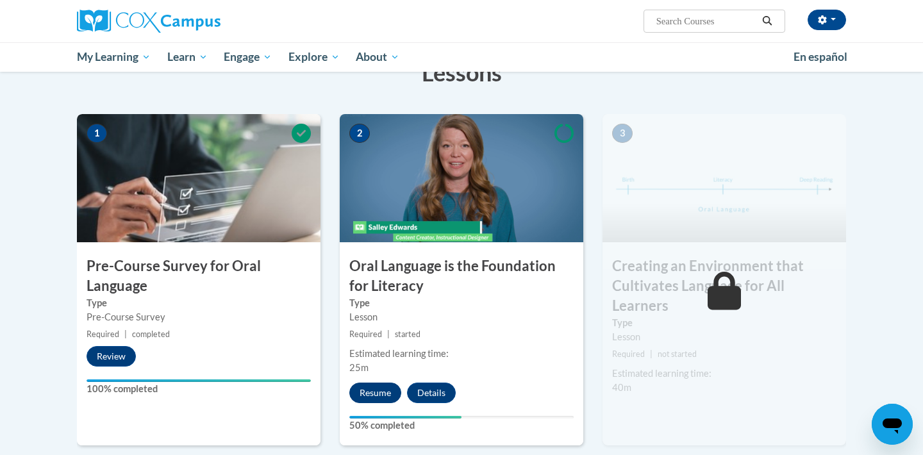
click at [382, 390] on button "Resume" at bounding box center [375, 393] width 52 height 21
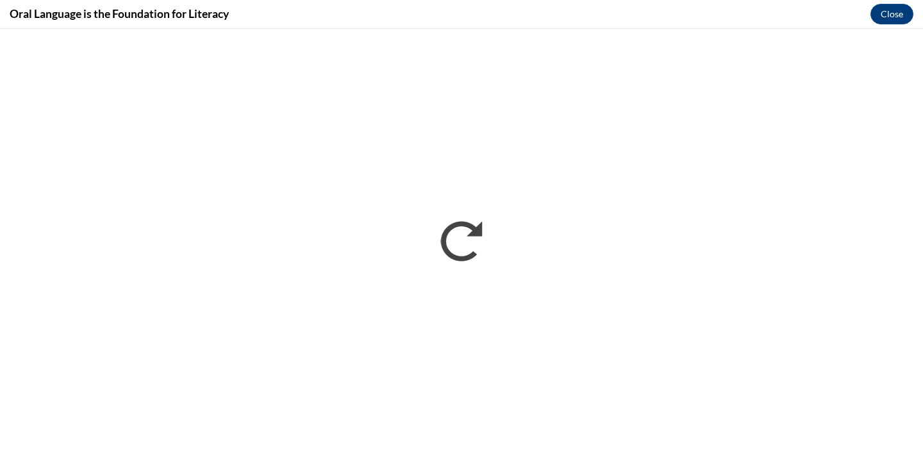
scroll to position [0, 0]
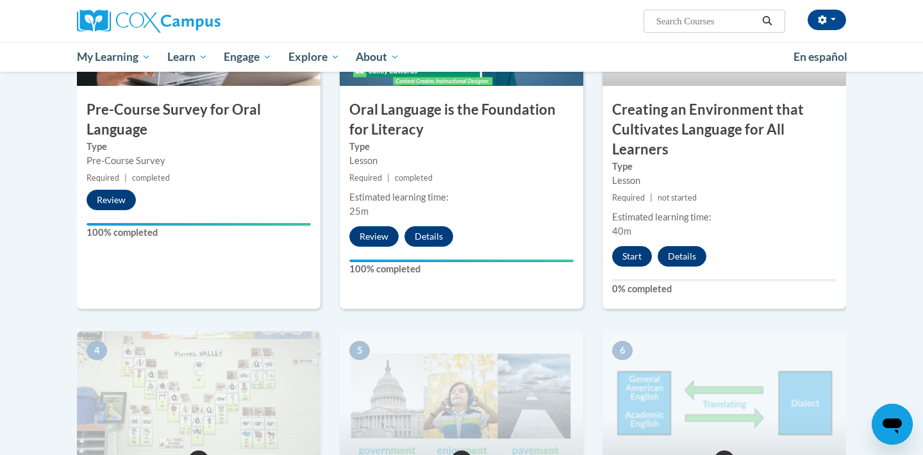
click at [638, 251] on button "Start" at bounding box center [632, 256] width 40 height 21
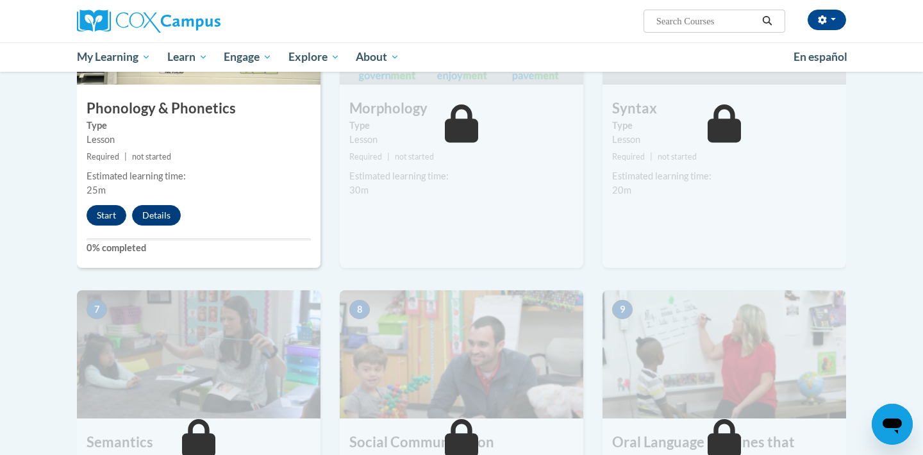
scroll to position [717, 0]
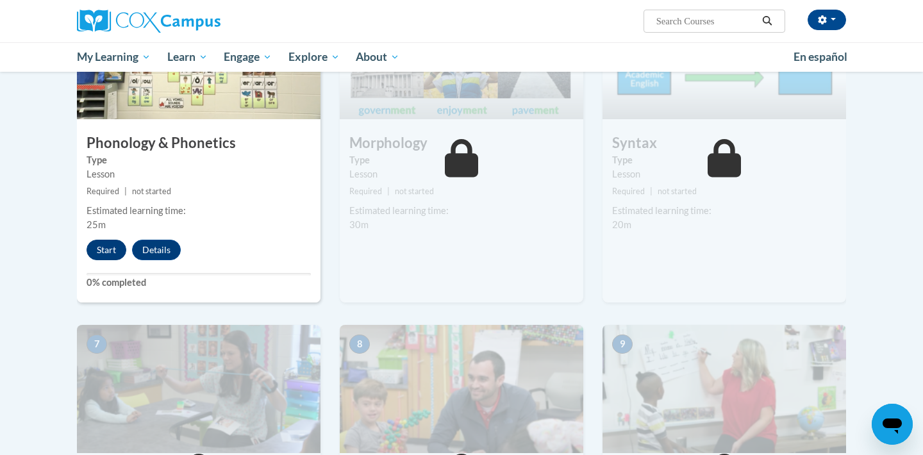
click at [107, 252] on button "Start" at bounding box center [107, 250] width 40 height 21
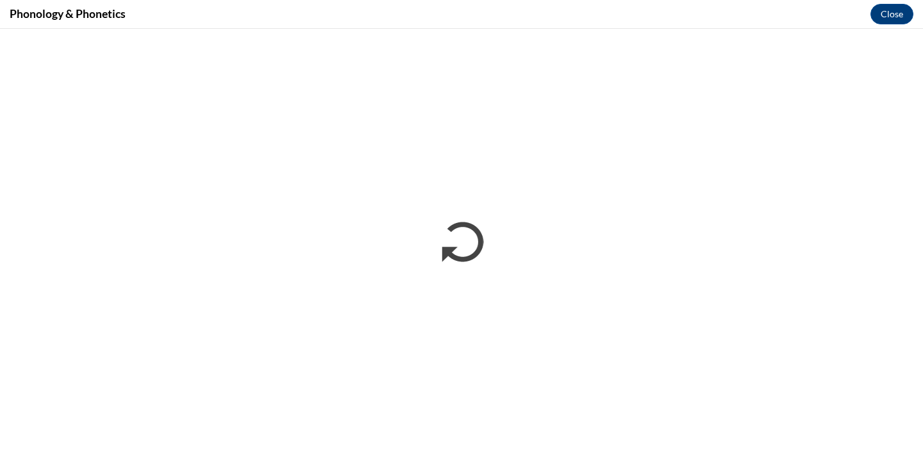
scroll to position [0, 0]
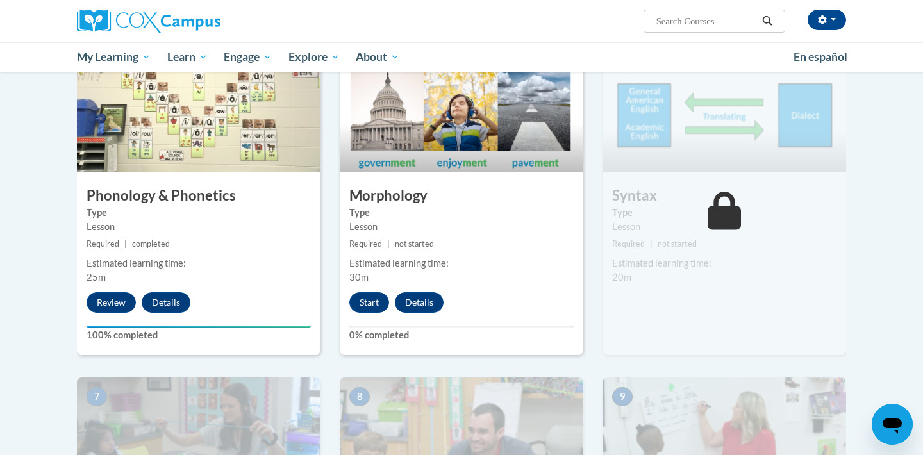
scroll to position [671, 0]
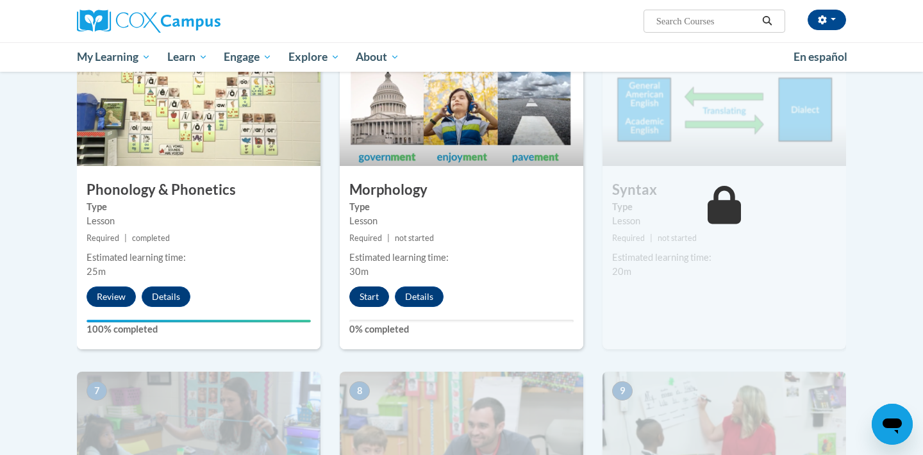
click at [376, 292] on button "Start" at bounding box center [369, 297] width 40 height 21
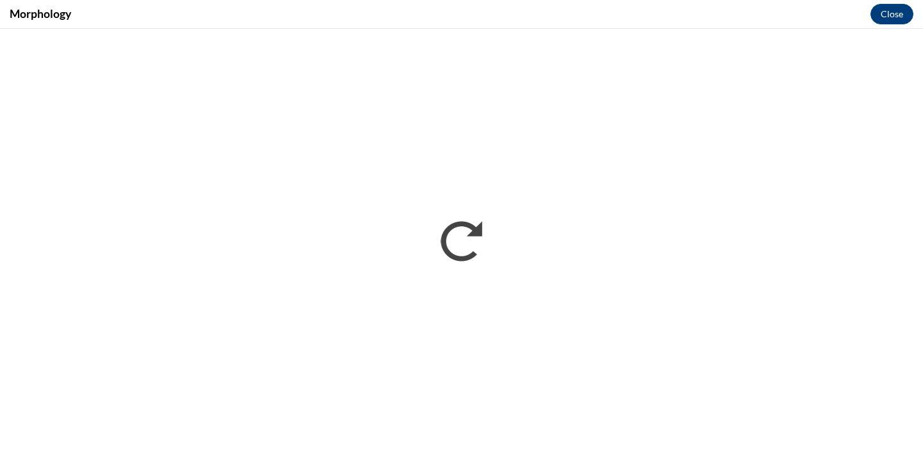
scroll to position [0, 0]
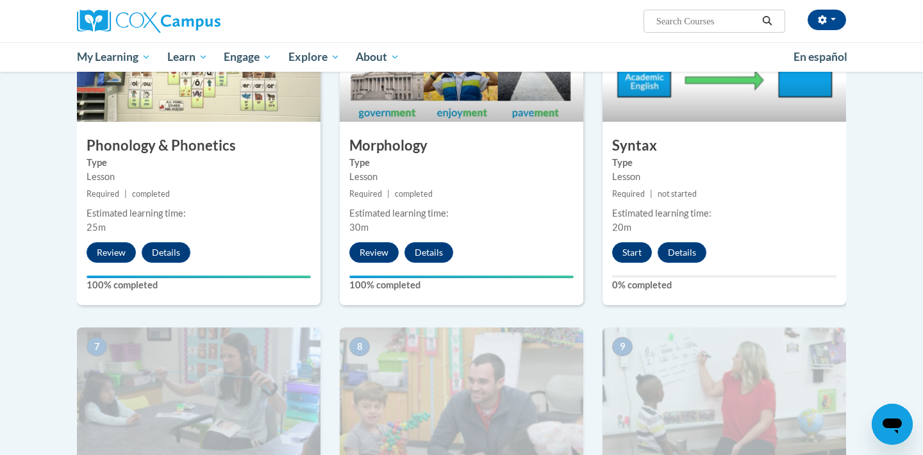
scroll to position [699, 0]
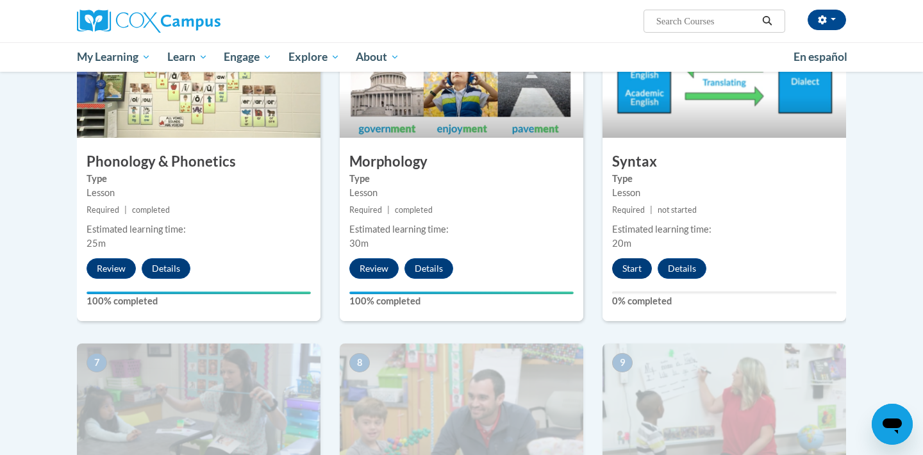
click at [640, 266] on button "Start" at bounding box center [632, 268] width 40 height 21
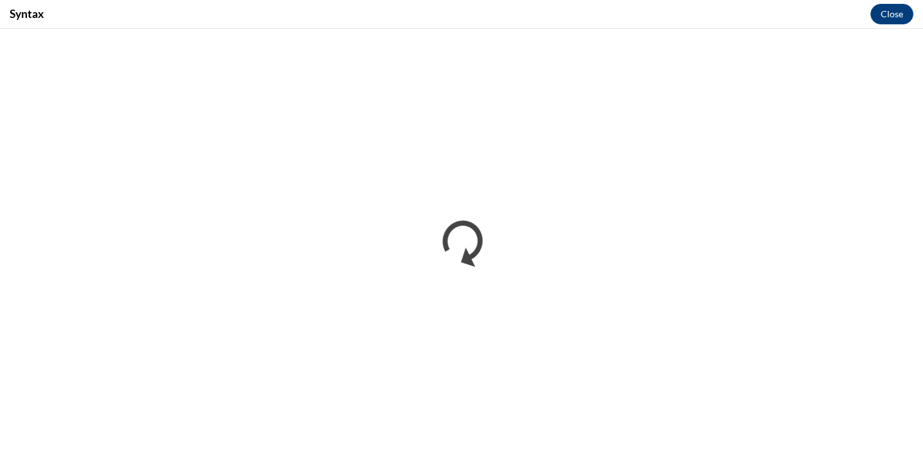
scroll to position [0, 0]
click at [897, 14] on button "Close" at bounding box center [892, 14] width 43 height 21
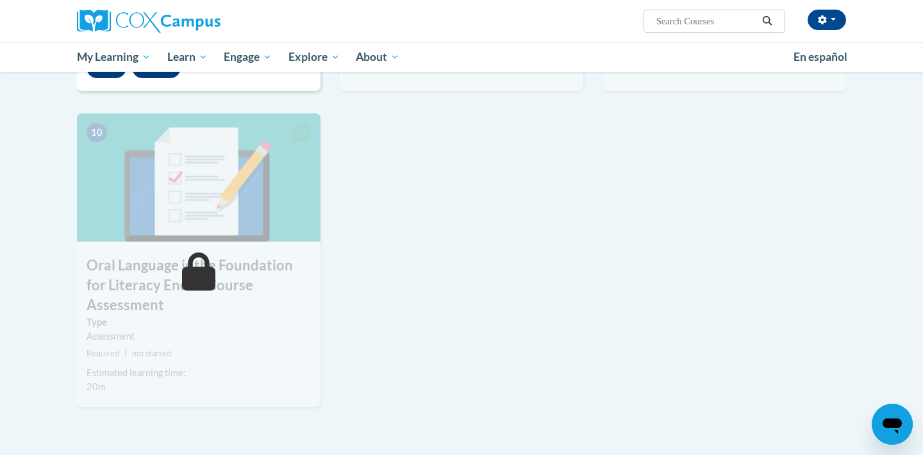
scroll to position [1234, 0]
